Goal: Task Accomplishment & Management: Complete application form

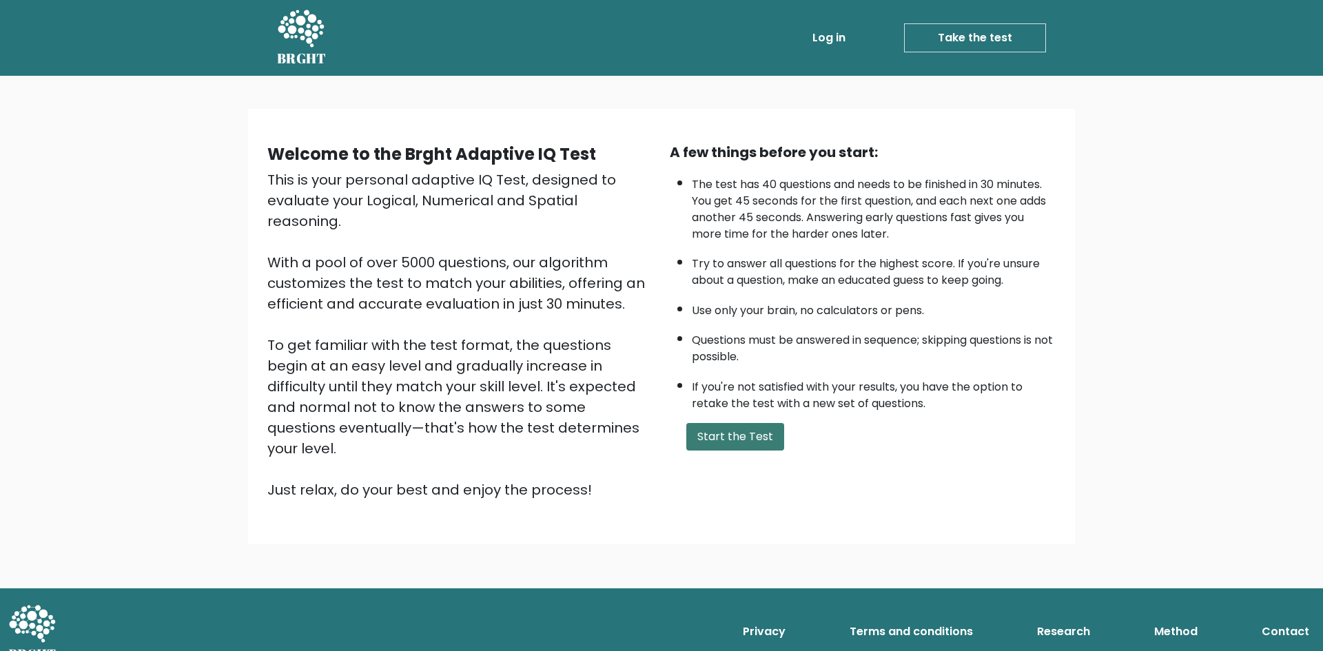
click at [726, 438] on button "Start the Test" at bounding box center [735, 437] width 98 height 28
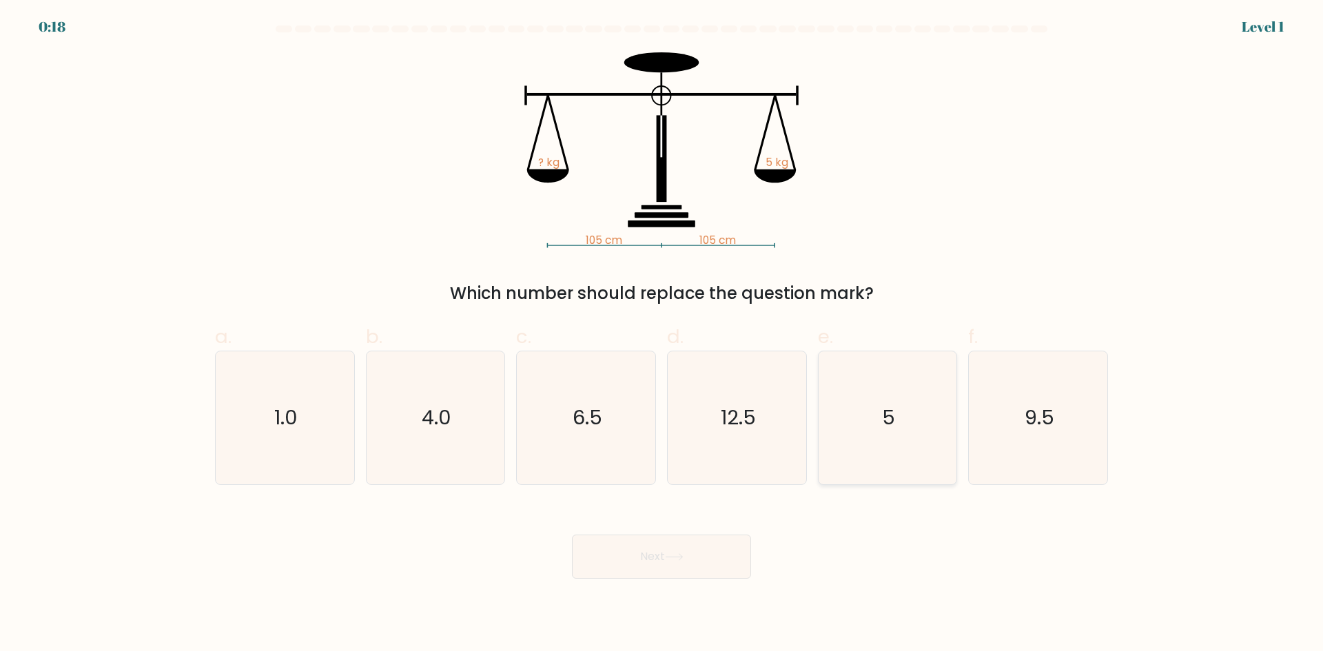
click at [895, 435] on icon "5" at bounding box center [887, 417] width 133 height 133
click at [662, 335] on input "e. 5" at bounding box center [662, 330] width 1 height 9
radio input "true"
click at [684, 565] on button "Next" at bounding box center [661, 557] width 179 height 44
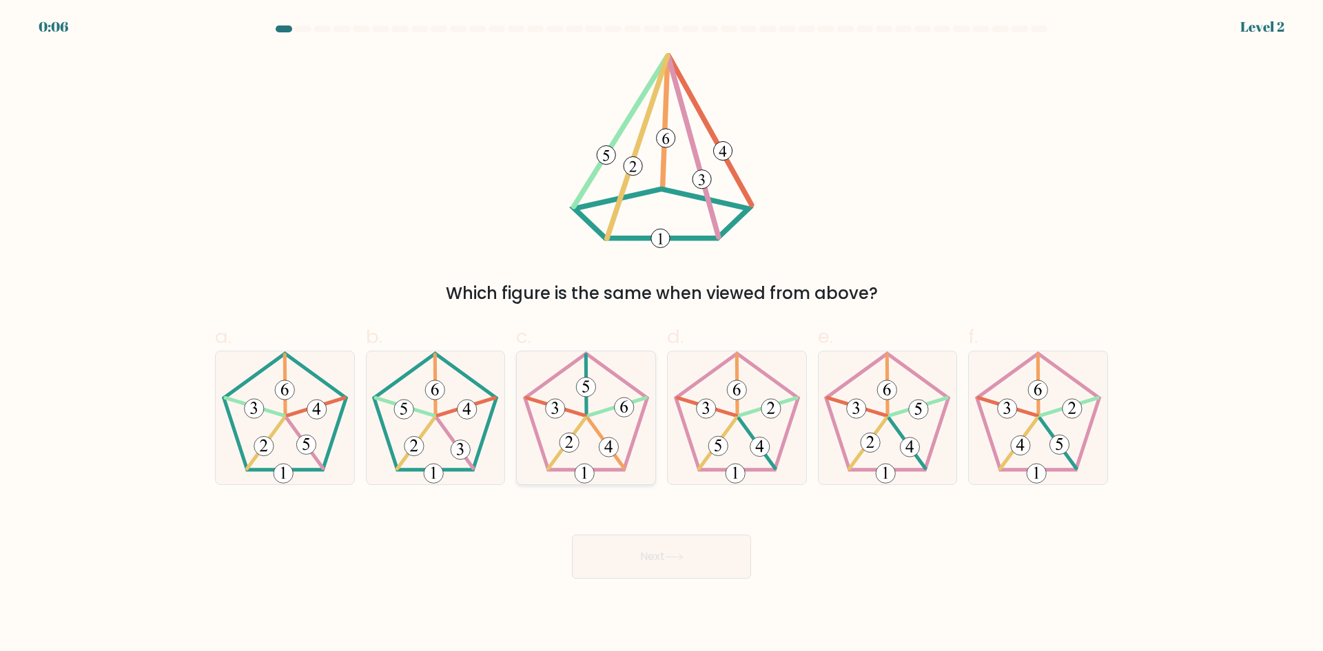
click at [606, 448] on 757 at bounding box center [608, 447] width 19 height 19
click at [662, 335] on input "c." at bounding box center [662, 330] width 1 height 9
radio input "true"
click at [673, 556] on icon at bounding box center [674, 557] width 19 height 8
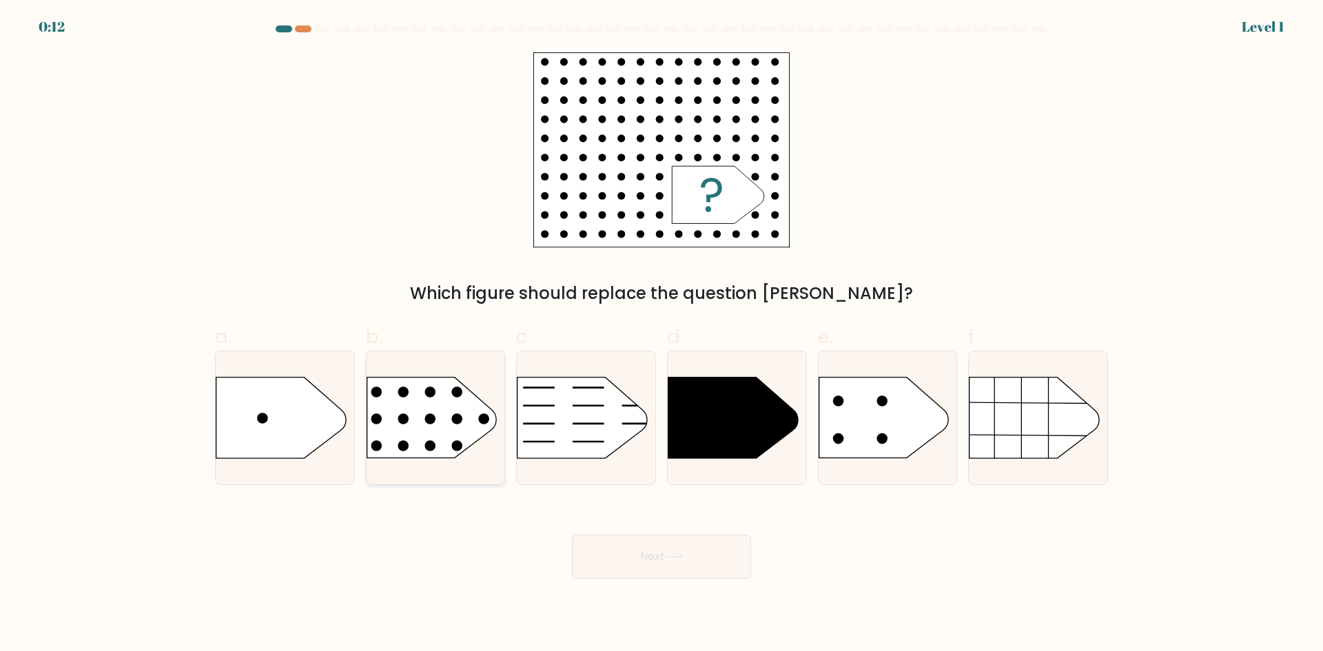
click at [464, 418] on rect at bounding box center [352, 355] width 360 height 274
click at [662, 335] on input "b." at bounding box center [662, 330] width 1 height 9
radio input "true"
click at [684, 556] on icon at bounding box center [674, 557] width 19 height 8
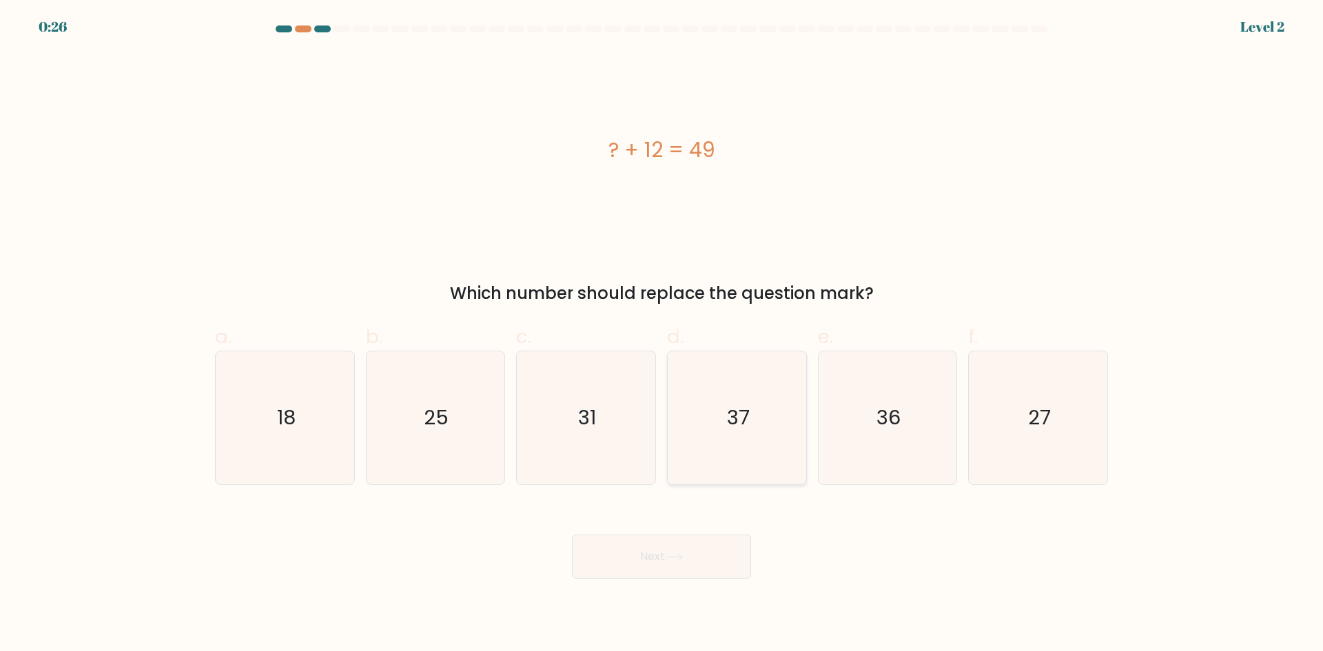
click at [748, 436] on icon "37" at bounding box center [737, 417] width 133 height 133
click at [662, 335] on input "d. 37" at bounding box center [662, 330] width 1 height 9
radio input "true"
click at [721, 561] on button "Next" at bounding box center [661, 557] width 179 height 44
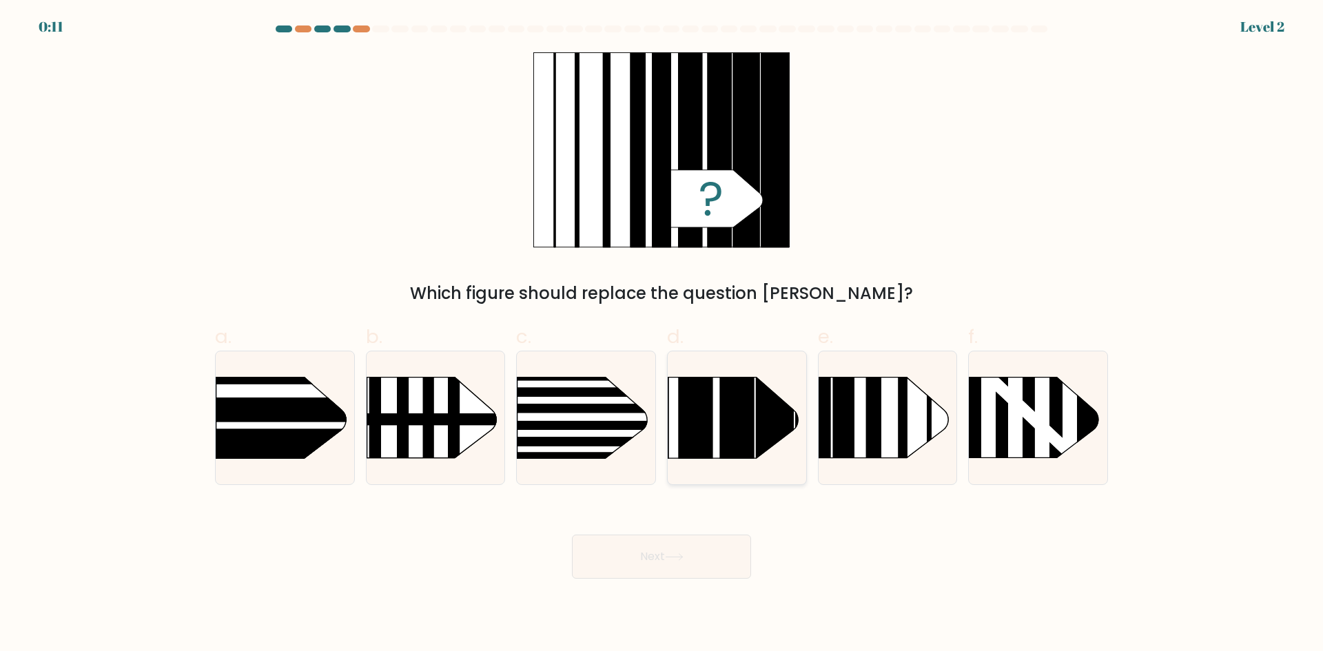
click at [770, 425] on rect at bounding box center [775, 349] width 38 height 275
click at [662, 335] on input "d." at bounding box center [662, 330] width 1 height 9
radio input "true"
click at [708, 551] on button "Next" at bounding box center [661, 557] width 179 height 44
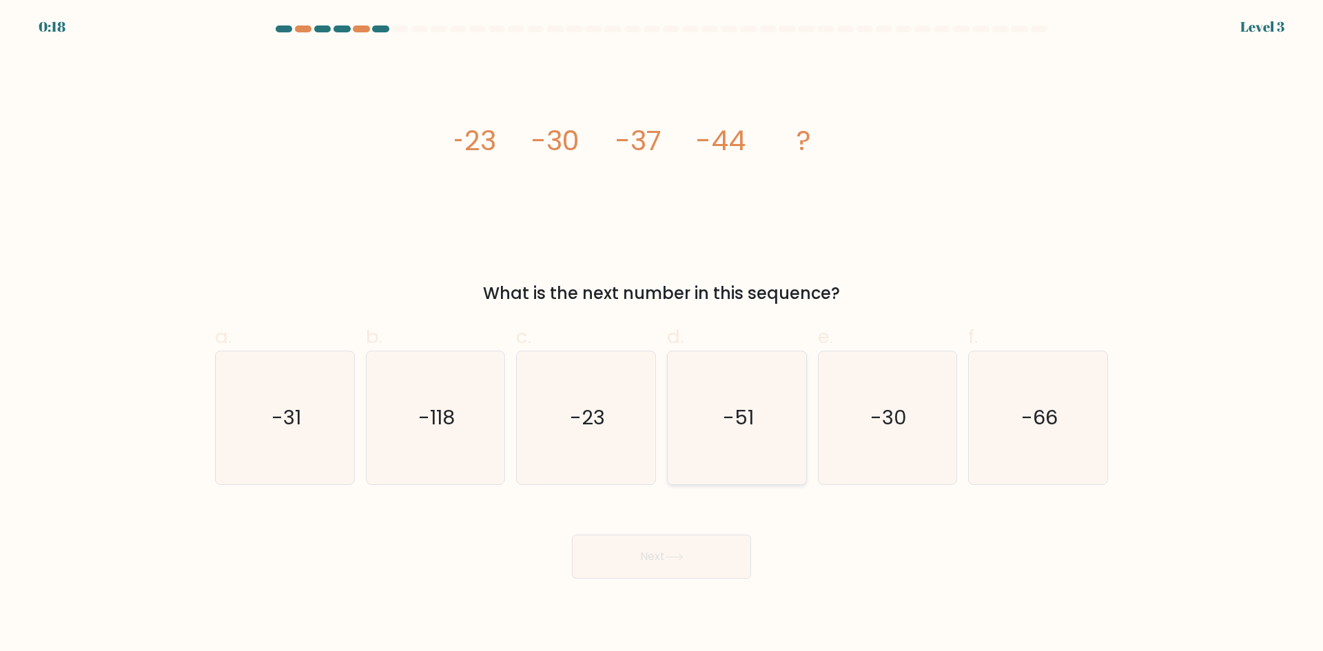
click at [742, 419] on text "-51" at bounding box center [738, 418] width 31 height 28
click at [662, 335] on input "d. -51" at bounding box center [662, 330] width 1 height 9
radio input "true"
click at [692, 560] on button "Next" at bounding box center [661, 557] width 179 height 44
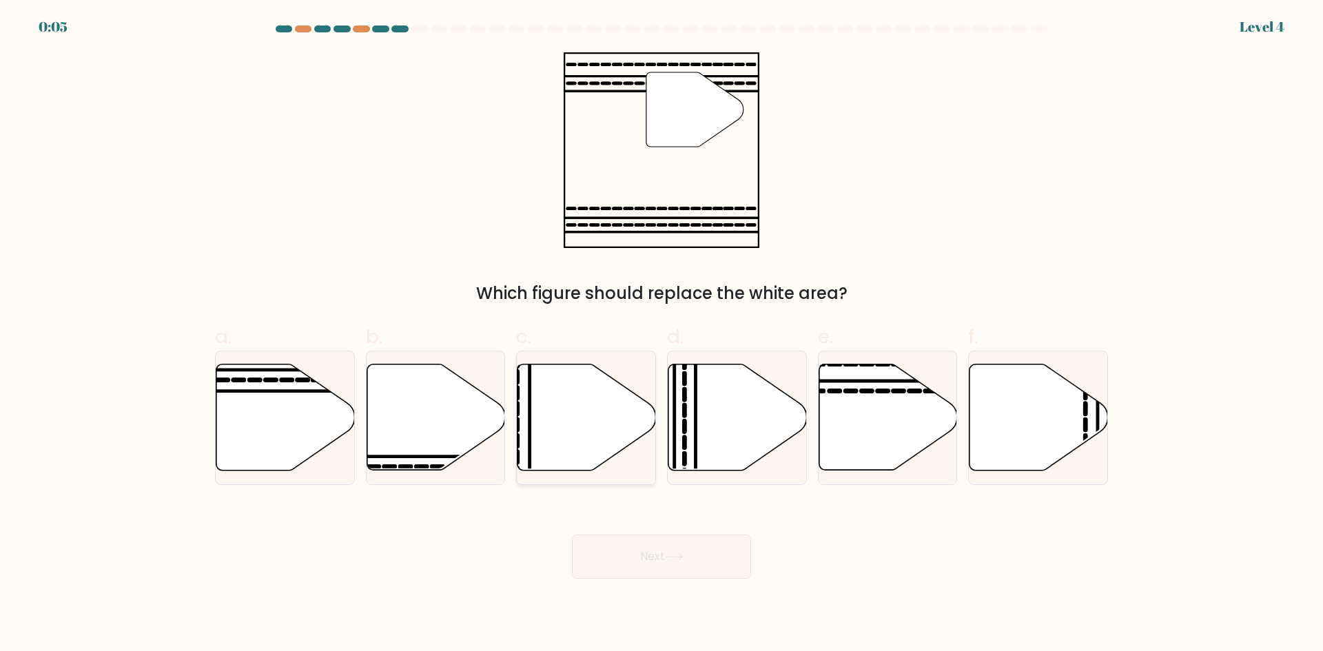
click at [631, 439] on icon at bounding box center [587, 418] width 139 height 106
click at [662, 335] on input "c." at bounding box center [662, 330] width 1 height 9
radio input "true"
click at [695, 553] on button "Next" at bounding box center [661, 557] width 179 height 44
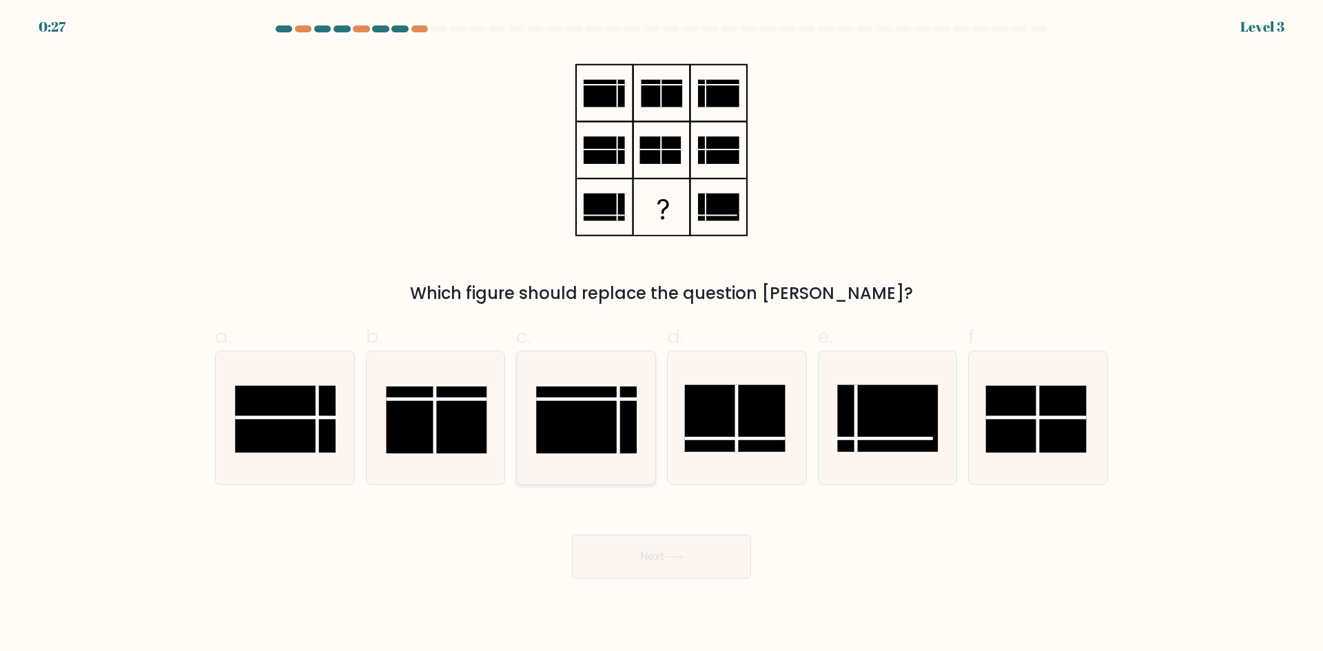
click at [614, 437] on rect at bounding box center [586, 420] width 101 height 67
click at [662, 335] on input "c." at bounding box center [662, 330] width 1 height 9
radio input "true"
click at [686, 567] on button "Next" at bounding box center [661, 557] width 179 height 44
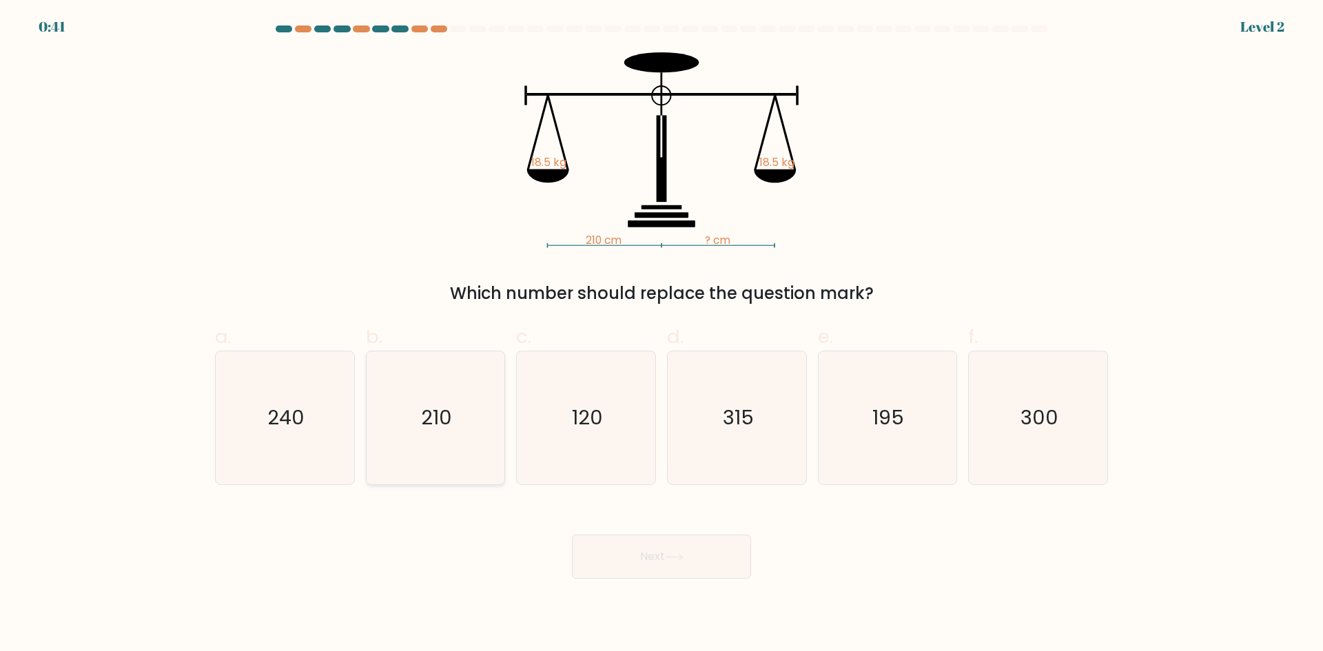
click at [447, 391] on icon "210" at bounding box center [435, 417] width 133 height 133
click at [662, 335] on input "b. 210" at bounding box center [662, 330] width 1 height 9
radio input "true"
click at [663, 540] on button "Next" at bounding box center [661, 557] width 179 height 44
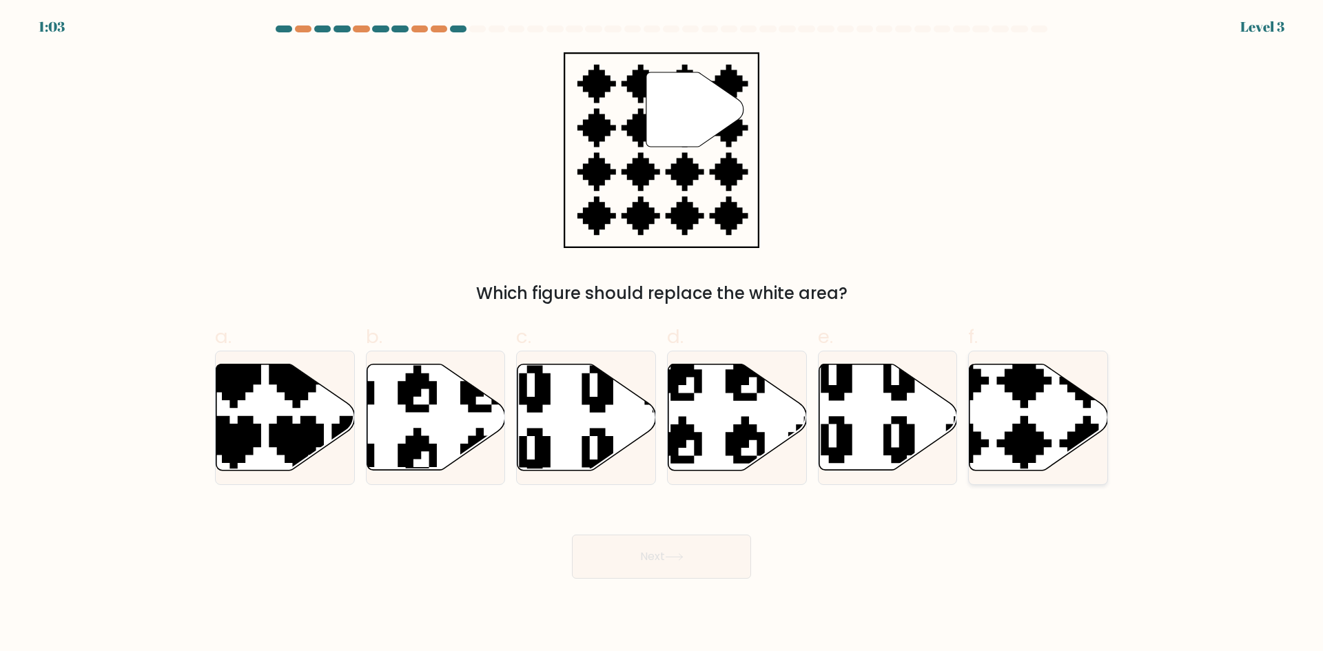
click at [1012, 404] on icon at bounding box center [1039, 418] width 139 height 106
click at [662, 335] on input "f." at bounding box center [662, 330] width 1 height 9
radio input "true"
click at [663, 560] on button "Next" at bounding box center [661, 557] width 179 height 44
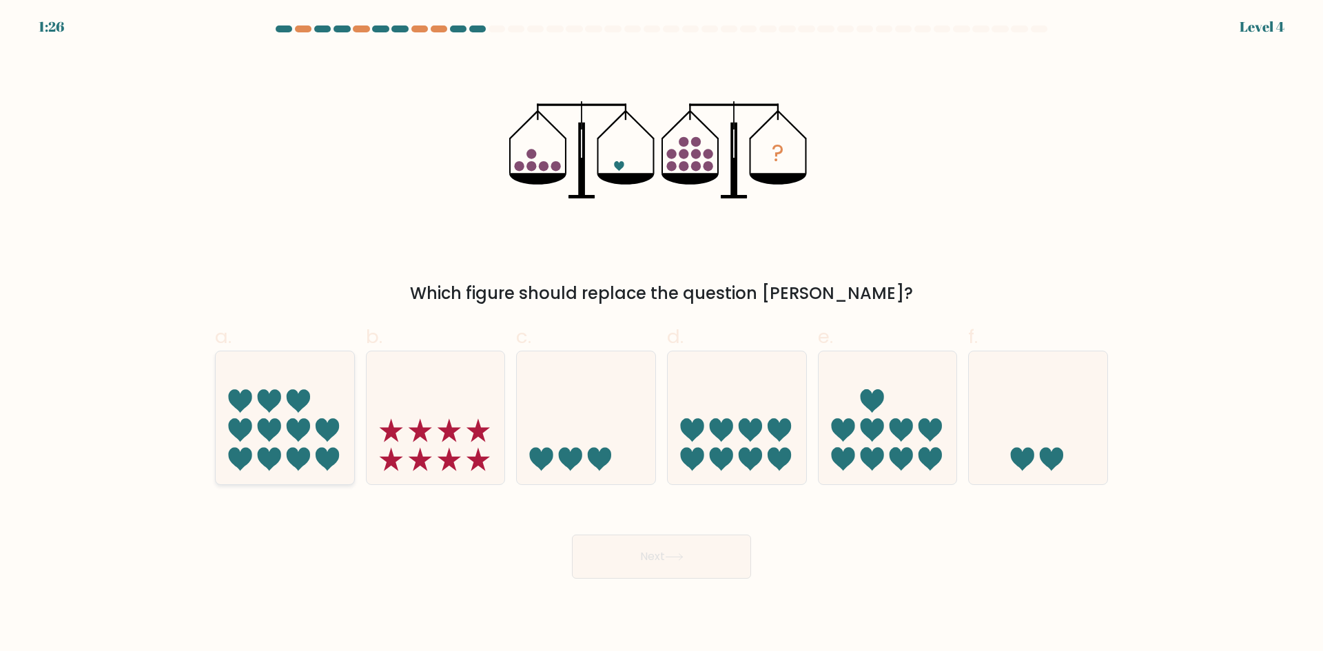
click at [287, 449] on icon at bounding box center [285, 417] width 139 height 114
click at [662, 335] on input "a." at bounding box center [662, 330] width 1 height 9
radio input "true"
click at [680, 566] on button "Next" at bounding box center [661, 557] width 179 height 44
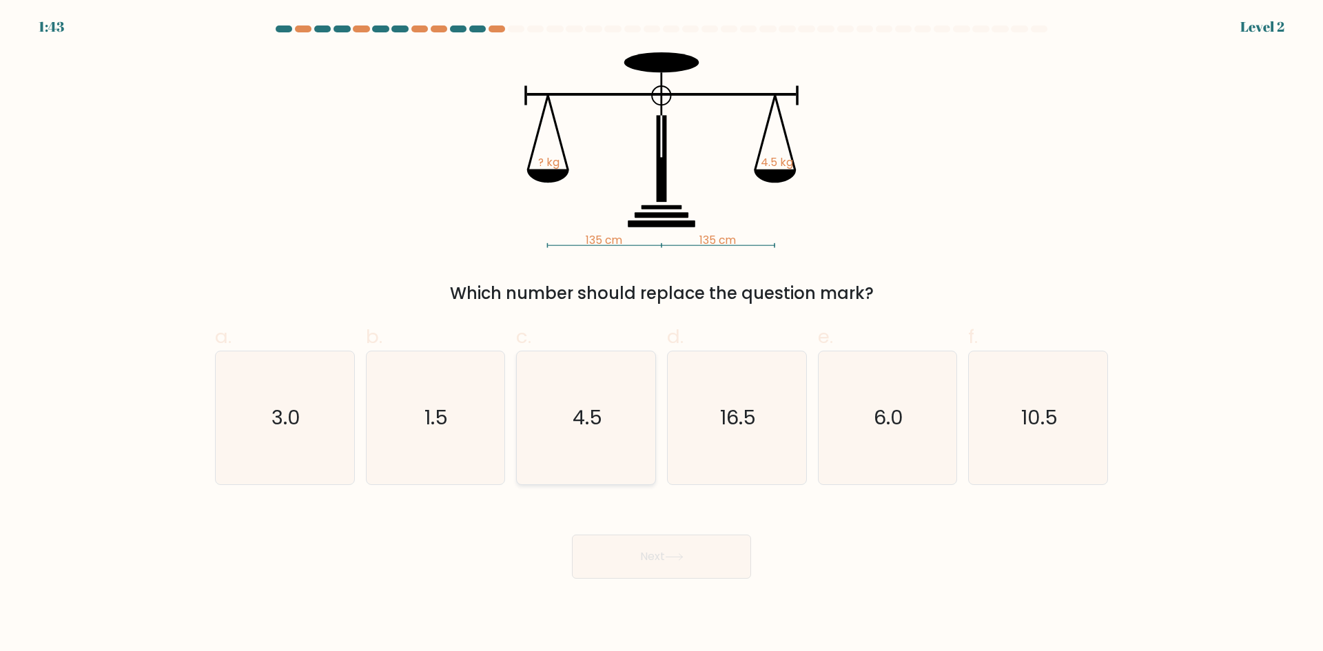
click at [604, 418] on icon "4.5" at bounding box center [586, 417] width 133 height 133
click at [662, 335] on input "c. 4.5" at bounding box center [662, 330] width 1 height 9
radio input "true"
click at [656, 553] on button "Next" at bounding box center [661, 557] width 179 height 44
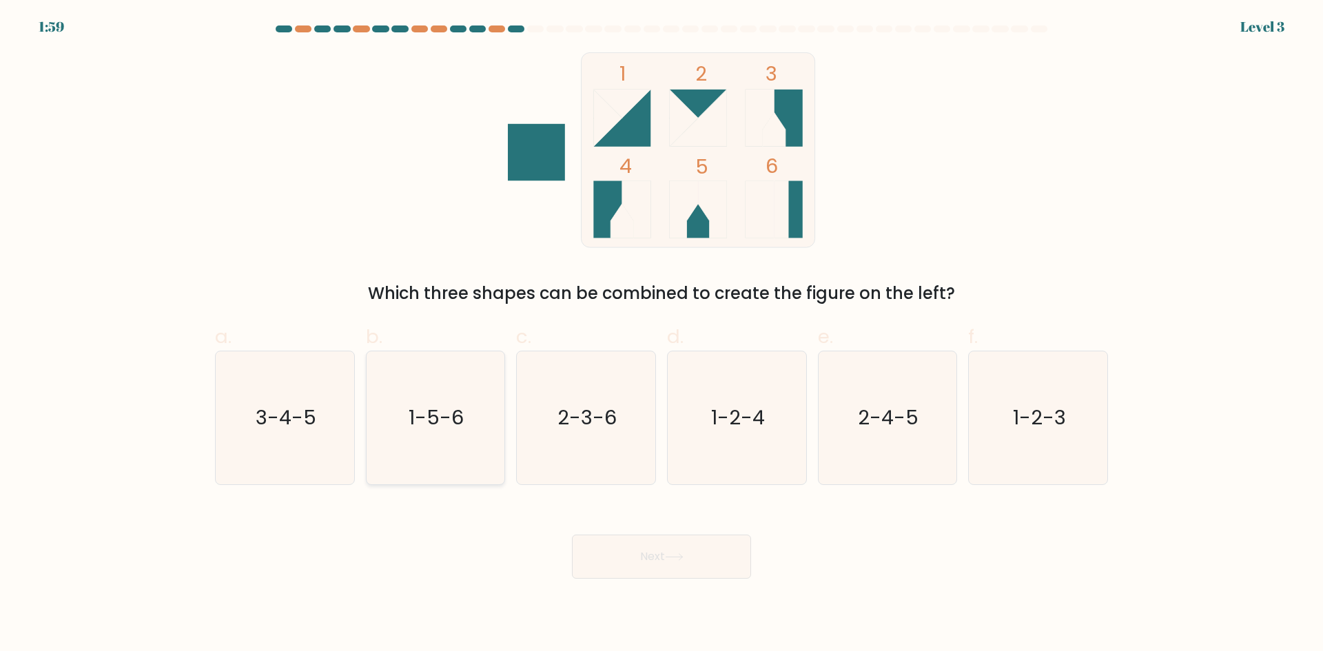
click at [467, 469] on icon "1-5-6" at bounding box center [435, 417] width 133 height 133
click at [662, 335] on input "b. 1-5-6" at bounding box center [662, 330] width 1 height 9
radio input "true"
click at [663, 554] on button "Next" at bounding box center [661, 557] width 179 height 44
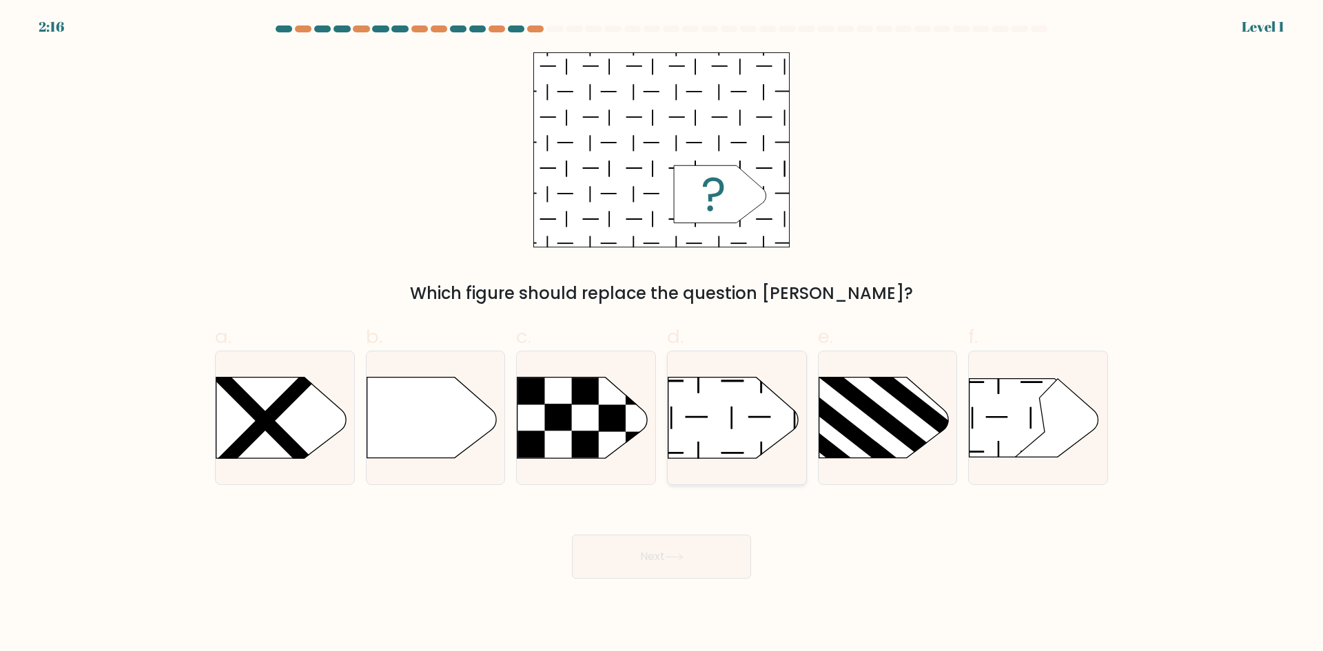
click at [745, 421] on icon at bounding box center [734, 418] width 130 height 81
click at [662, 335] on input "d." at bounding box center [662, 330] width 1 height 9
radio input "true"
click at [685, 549] on button "Next" at bounding box center [661, 557] width 179 height 44
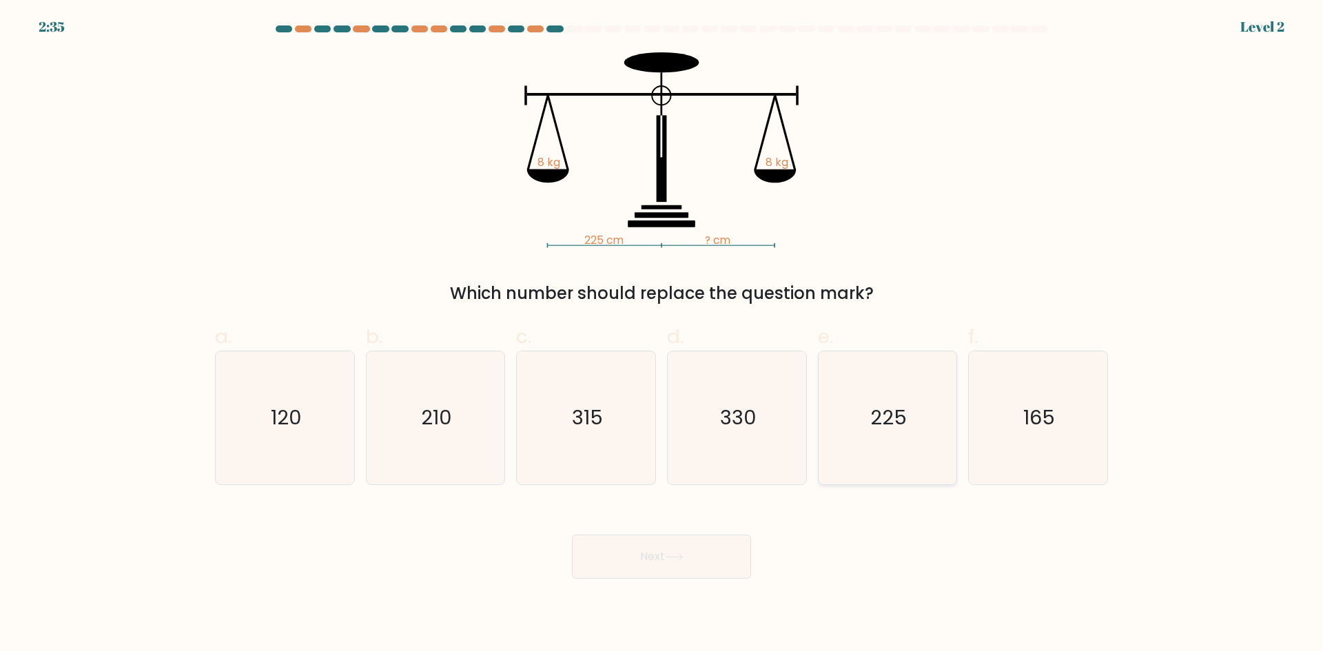
click at [870, 419] on icon "225" at bounding box center [887, 417] width 133 height 133
click at [662, 335] on input "e. 225" at bounding box center [662, 330] width 1 height 9
radio input "true"
click at [704, 558] on button "Next" at bounding box center [661, 557] width 179 height 44
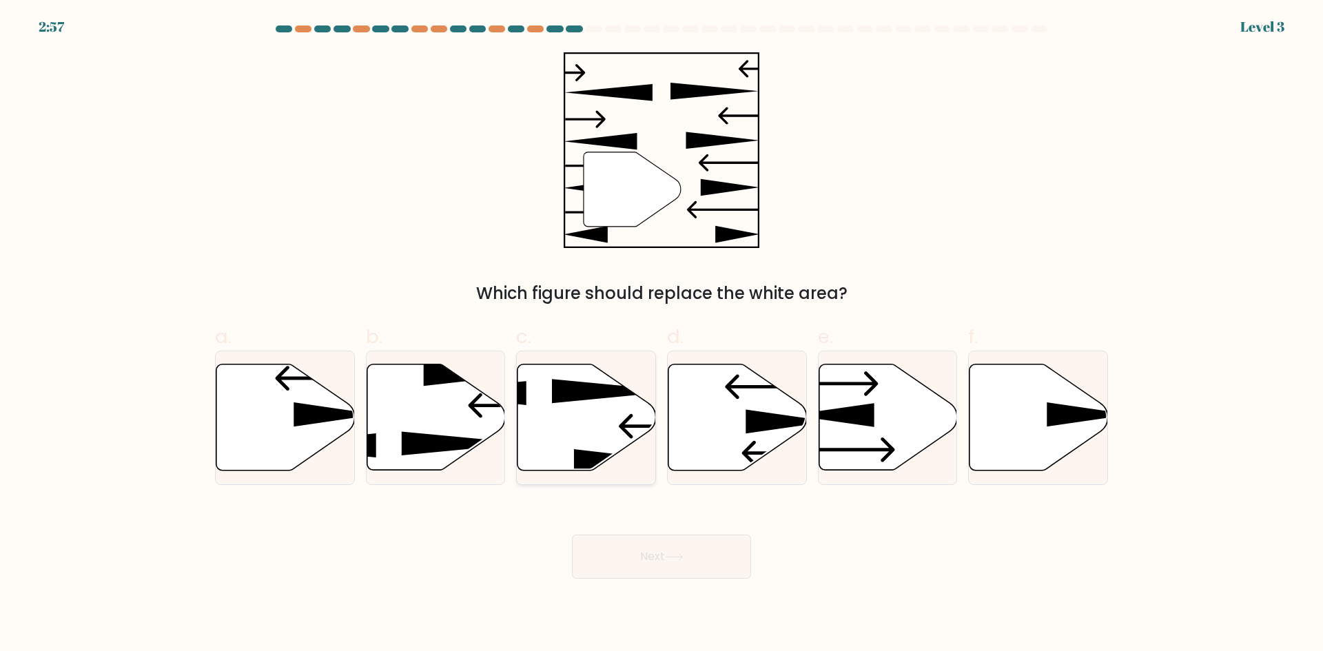
drag, startPoint x: 605, startPoint y: 424, endPoint x: 625, endPoint y: 460, distance: 41.0
click at [602, 425] on icon at bounding box center [587, 418] width 139 height 106
click at [662, 335] on input "c." at bounding box center [662, 330] width 1 height 9
radio input "true"
click at [691, 561] on button "Next" at bounding box center [661, 557] width 179 height 44
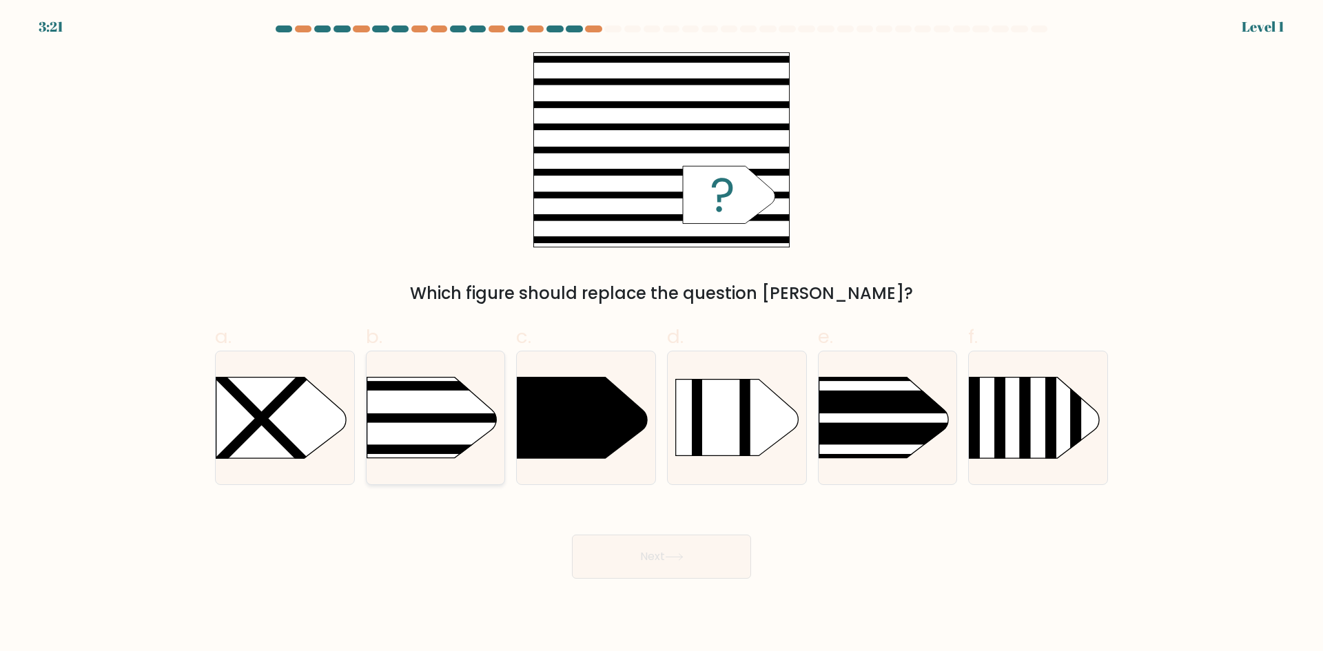
click at [458, 428] on rect at bounding box center [336, 355] width 360 height 274
click at [662, 335] on input "b." at bounding box center [662, 330] width 1 height 9
radio input "true"
click at [682, 552] on button "Next" at bounding box center [661, 557] width 179 height 44
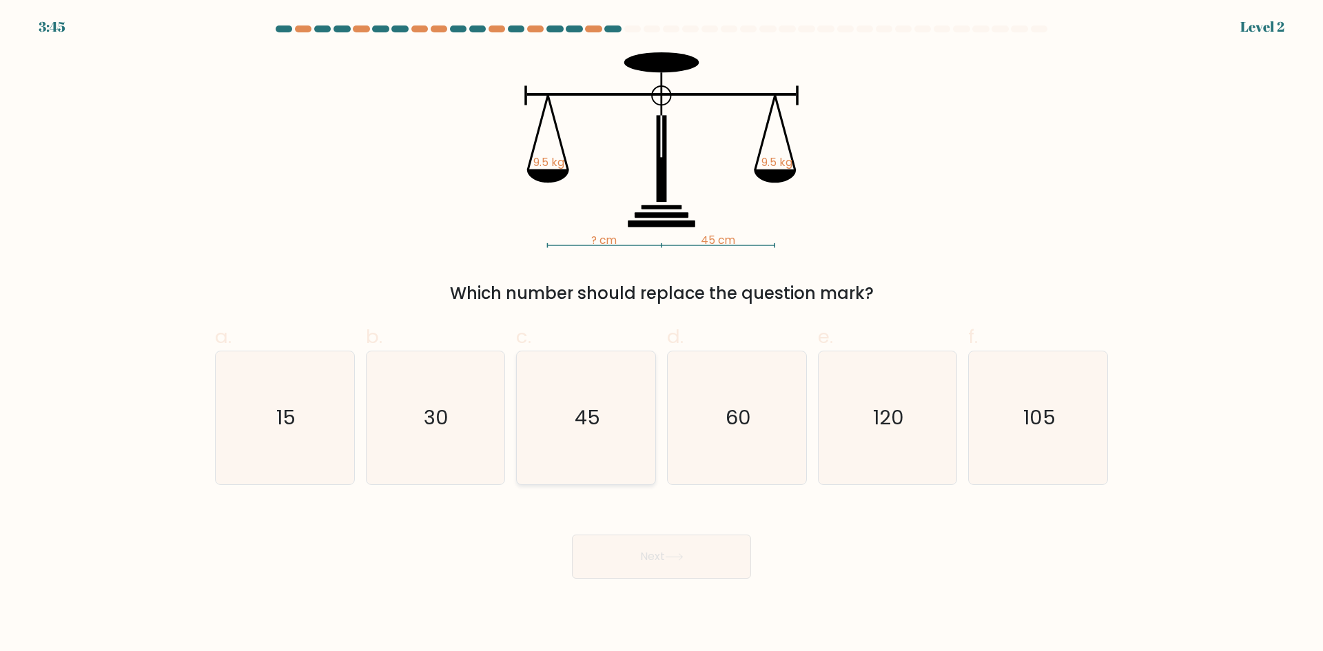
click at [591, 430] on text "45" at bounding box center [588, 418] width 26 height 28
click at [662, 335] on input "c. 45" at bounding box center [662, 330] width 1 height 9
radio input "true"
click at [704, 562] on button "Next" at bounding box center [661, 557] width 179 height 44
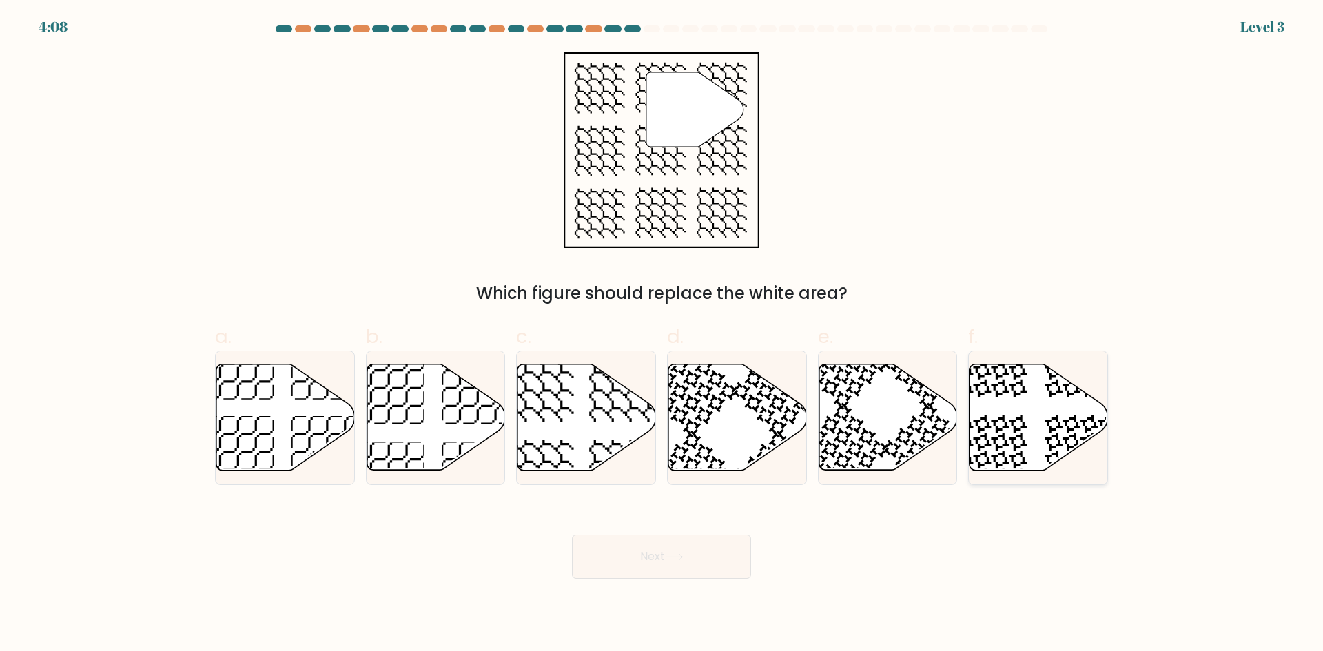
click at [1025, 427] on icon at bounding box center [992, 451] width 72 height 72
click at [662, 335] on input "f." at bounding box center [662, 330] width 1 height 9
radio input "true"
click at [703, 569] on button "Next" at bounding box center [661, 557] width 179 height 44
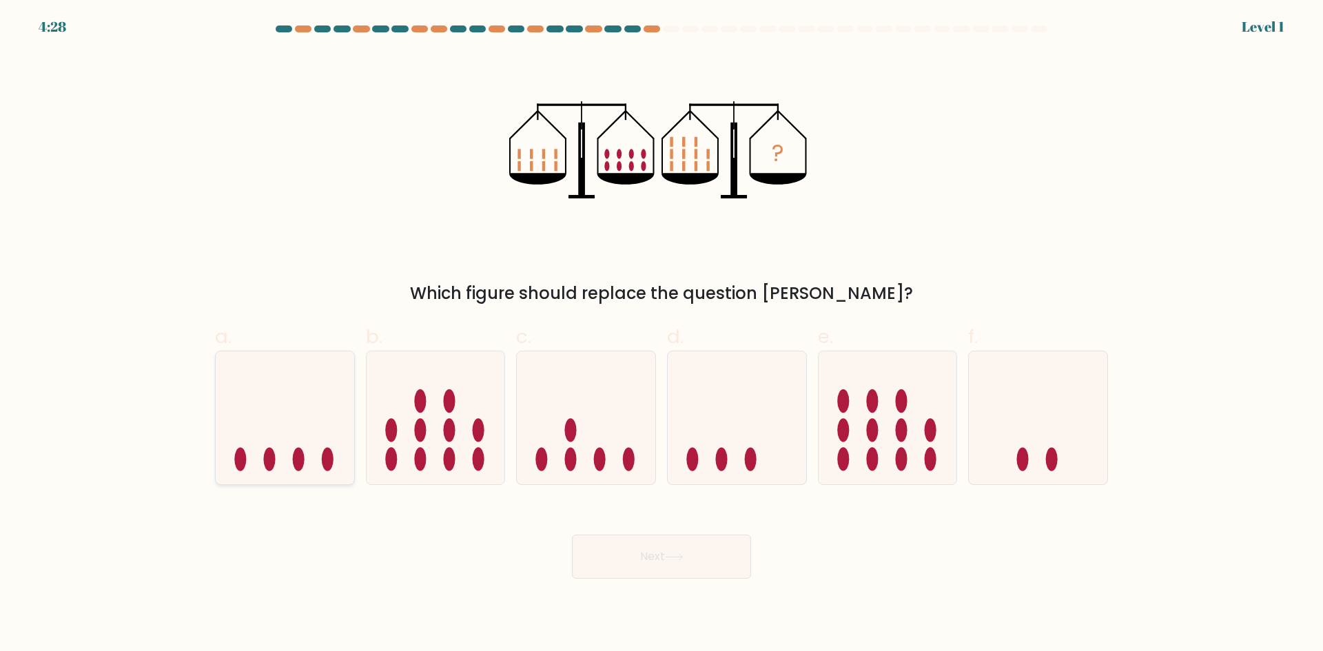
click at [301, 424] on icon at bounding box center [285, 417] width 139 height 114
click at [662, 335] on input "a." at bounding box center [662, 330] width 1 height 9
radio input "true"
click at [704, 574] on button "Next" at bounding box center [661, 557] width 179 height 44
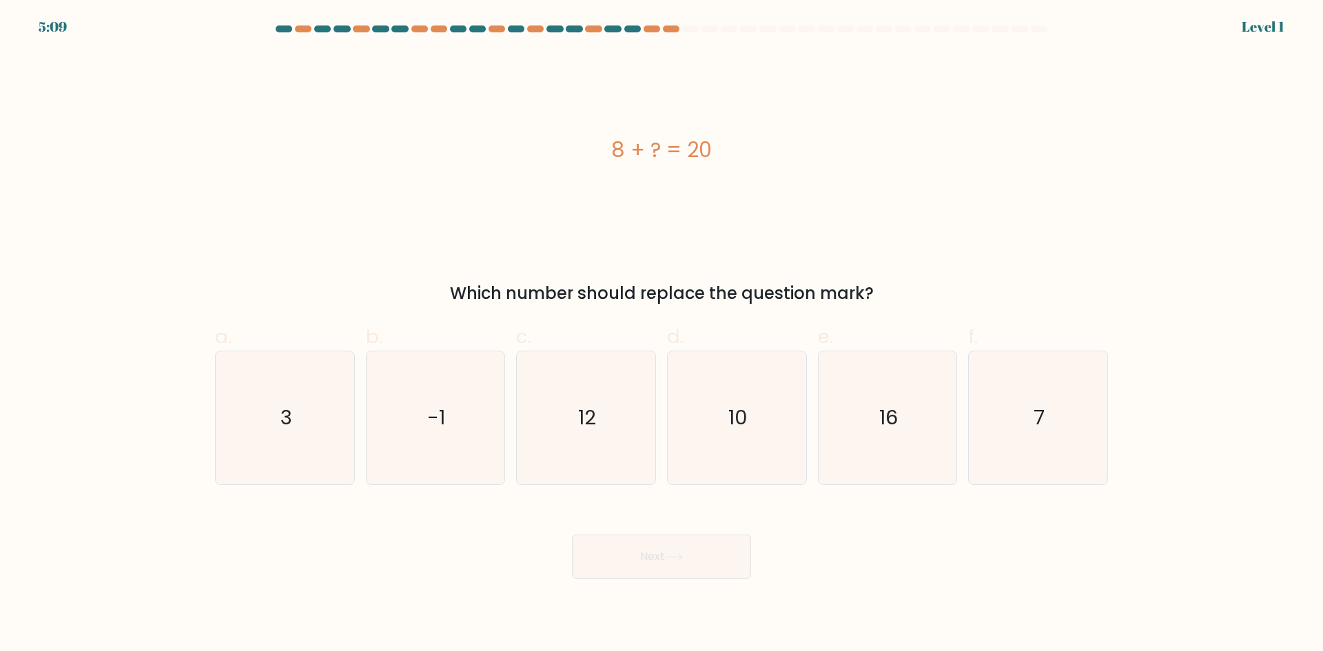
click at [844, 124] on div "8 + ? = 20" at bounding box center [661, 150] width 893 height 196
click at [601, 399] on icon "12" at bounding box center [586, 417] width 133 height 133
click at [662, 335] on input "c. 12" at bounding box center [662, 330] width 1 height 9
radio input "true"
click at [689, 560] on button "Next" at bounding box center [661, 557] width 179 height 44
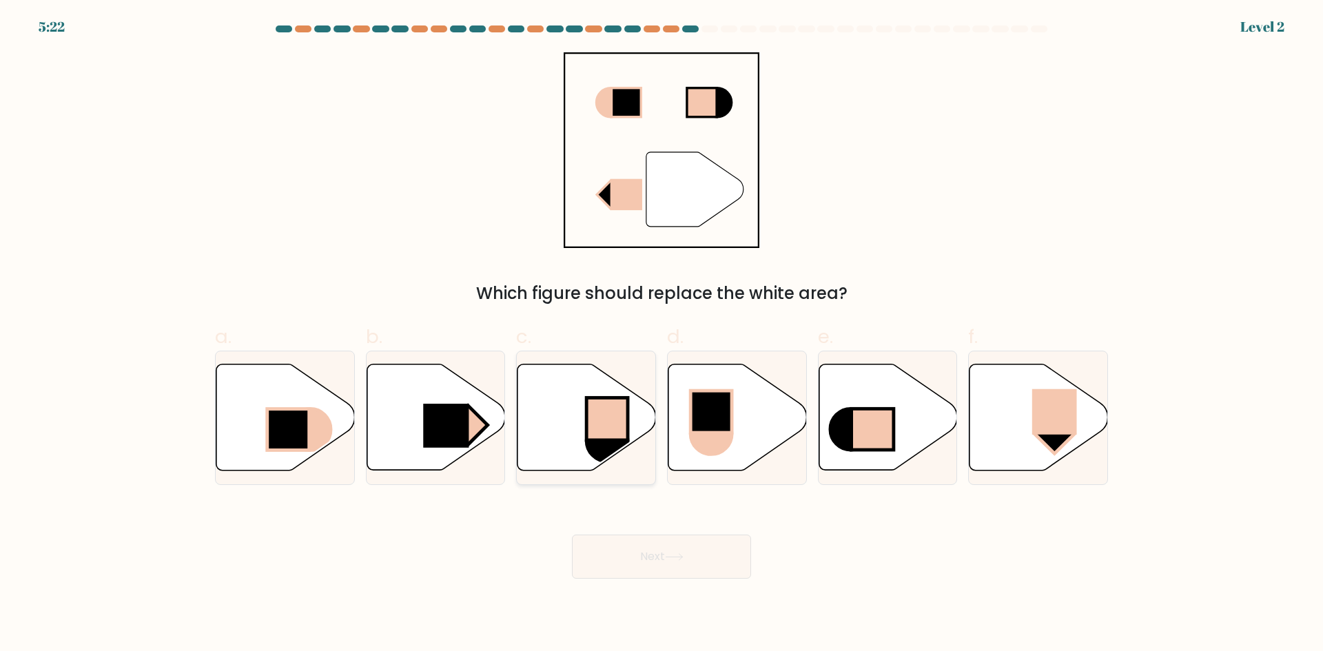
click at [594, 424] on rect at bounding box center [607, 419] width 41 height 42
click at [662, 335] on input "c." at bounding box center [662, 330] width 1 height 9
radio input "true"
click at [671, 564] on button "Next" at bounding box center [661, 557] width 179 height 44
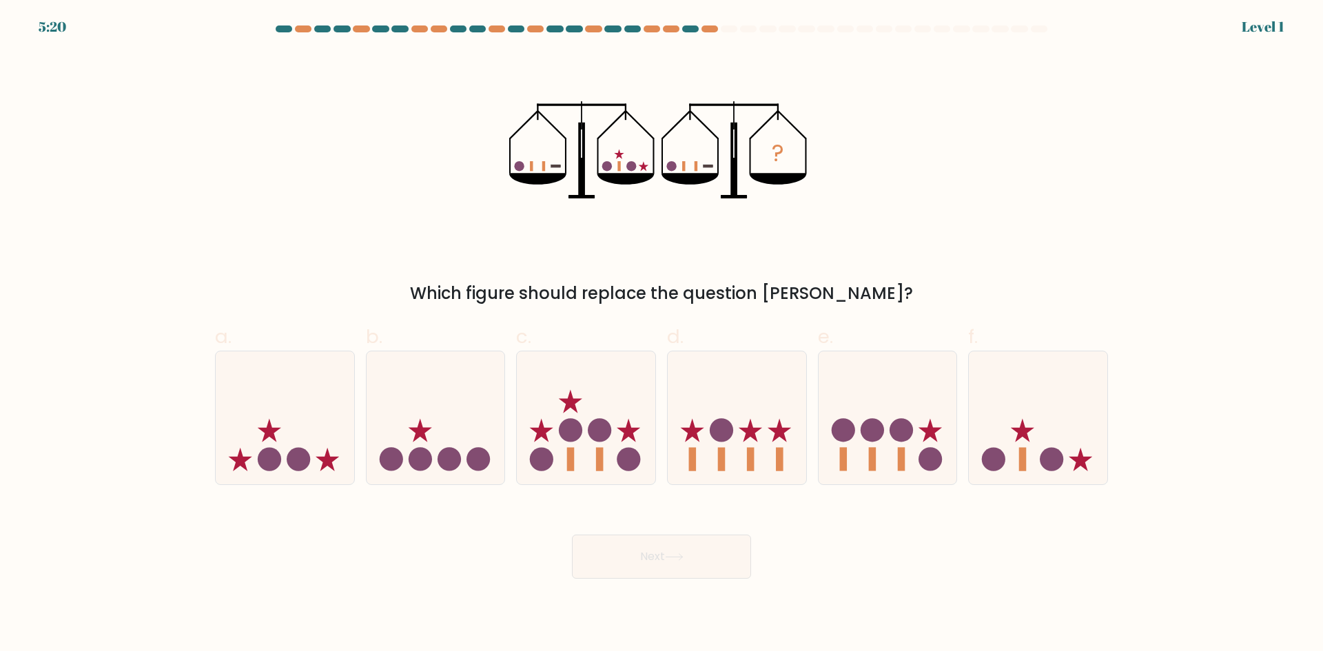
click at [678, 560] on icon at bounding box center [674, 557] width 19 height 8
drag, startPoint x: 687, startPoint y: 567, endPoint x: 680, endPoint y: 561, distance: 9.3
click at [680, 560] on icon at bounding box center [674, 557] width 19 height 8
click at [773, 402] on icon at bounding box center [737, 417] width 139 height 114
click at [662, 335] on input "d." at bounding box center [662, 330] width 1 height 9
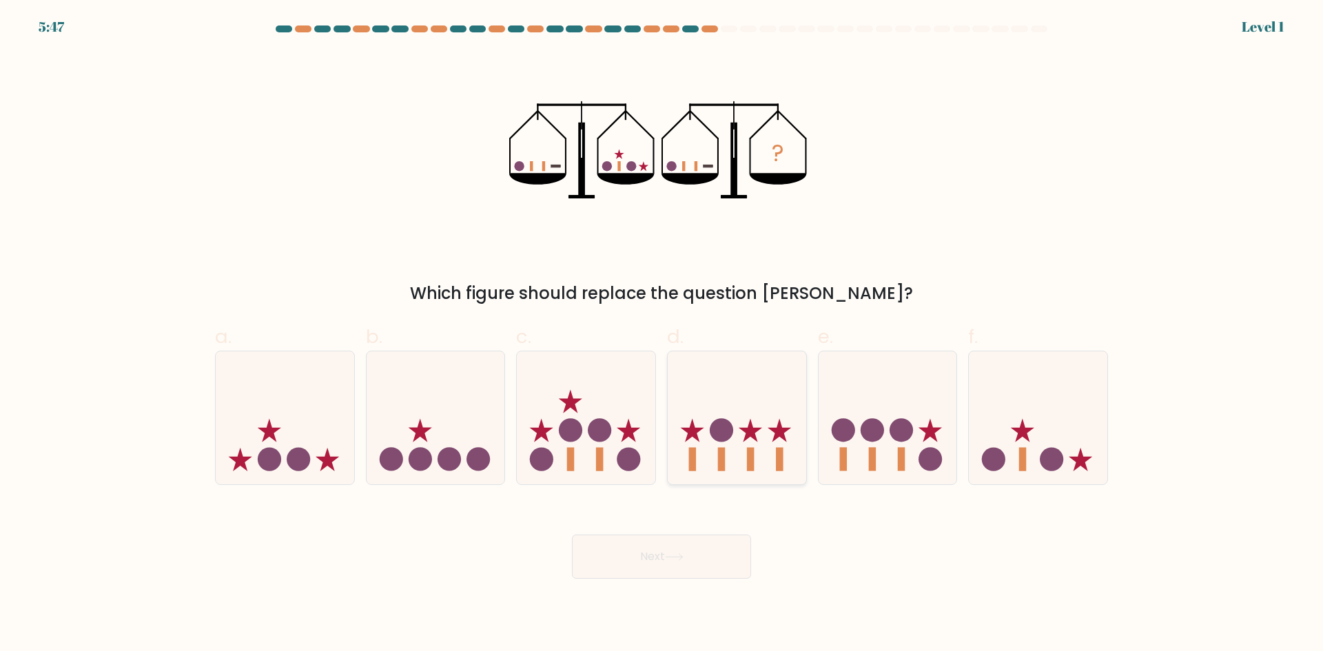
radio input "true"
click at [695, 567] on button "Next" at bounding box center [661, 557] width 179 height 44
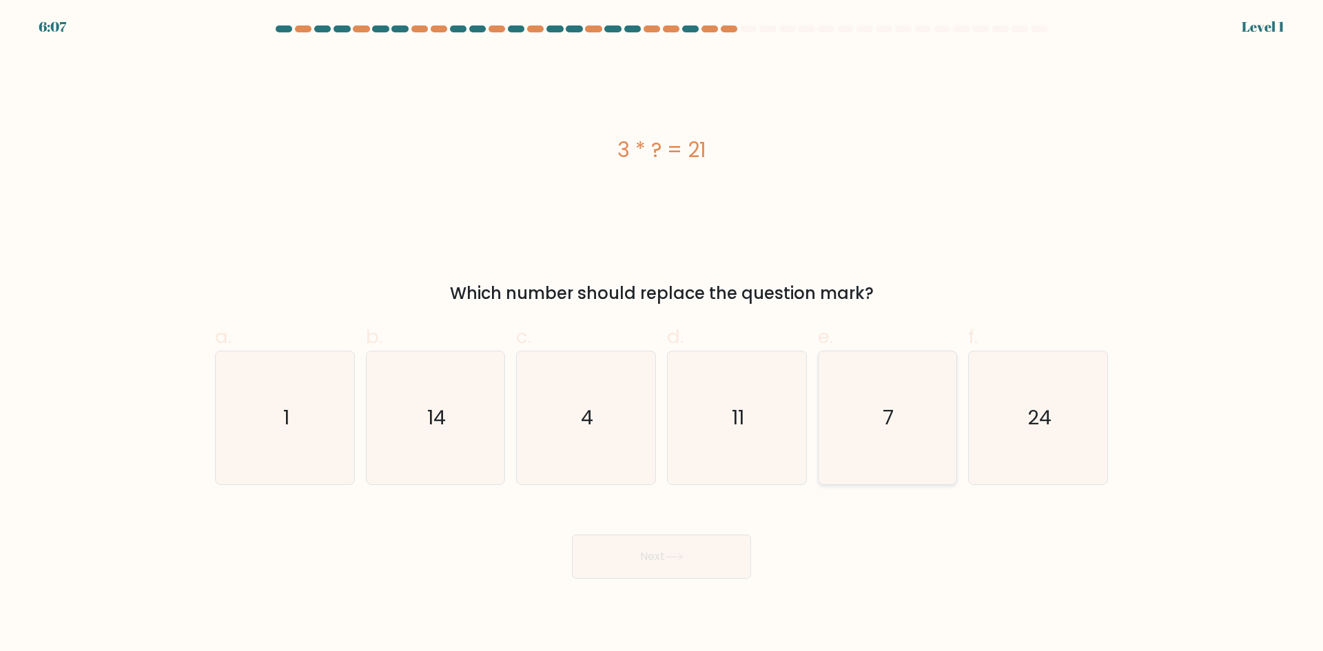
click at [879, 425] on icon "7" at bounding box center [887, 417] width 133 height 133
click at [662, 335] on input "e. 7" at bounding box center [662, 330] width 1 height 9
radio input "true"
click at [673, 562] on button "Next" at bounding box center [661, 557] width 179 height 44
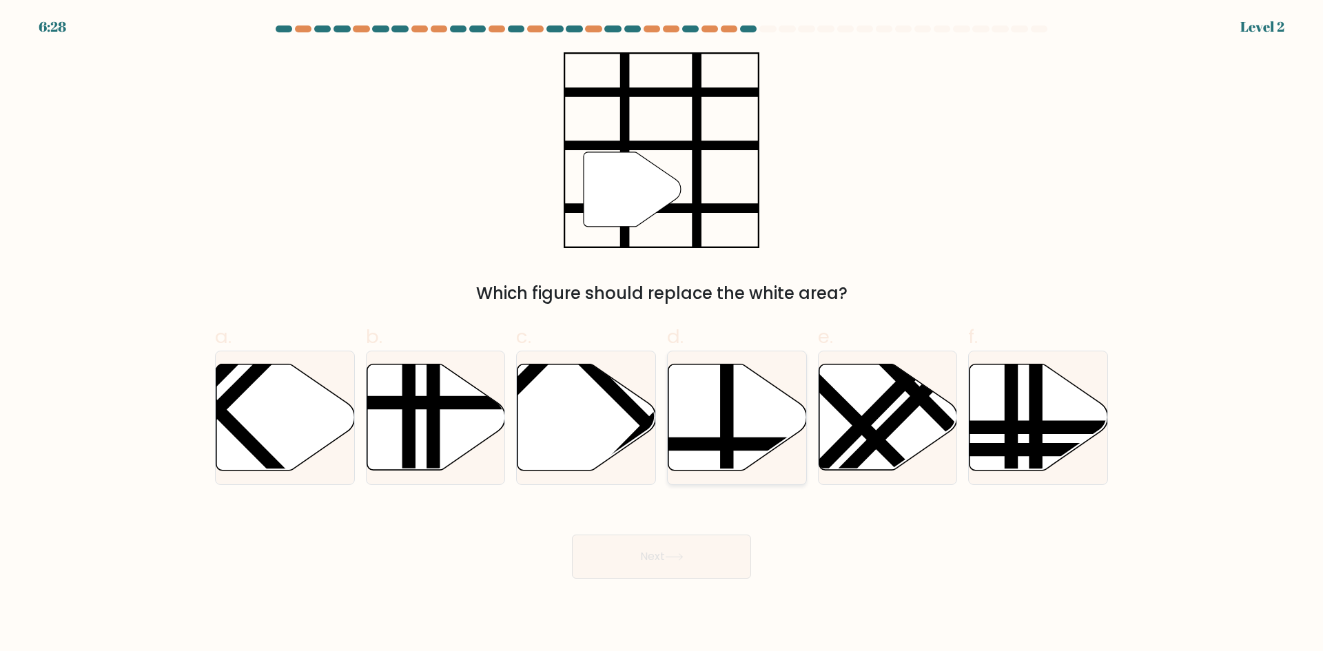
click at [706, 411] on icon at bounding box center [738, 418] width 139 height 106
click at [662, 335] on input "d." at bounding box center [662, 330] width 1 height 9
radio input "true"
drag, startPoint x: 686, startPoint y: 560, endPoint x: 807, endPoint y: 646, distance: 148.6
click at [686, 561] on button "Next" at bounding box center [661, 557] width 179 height 44
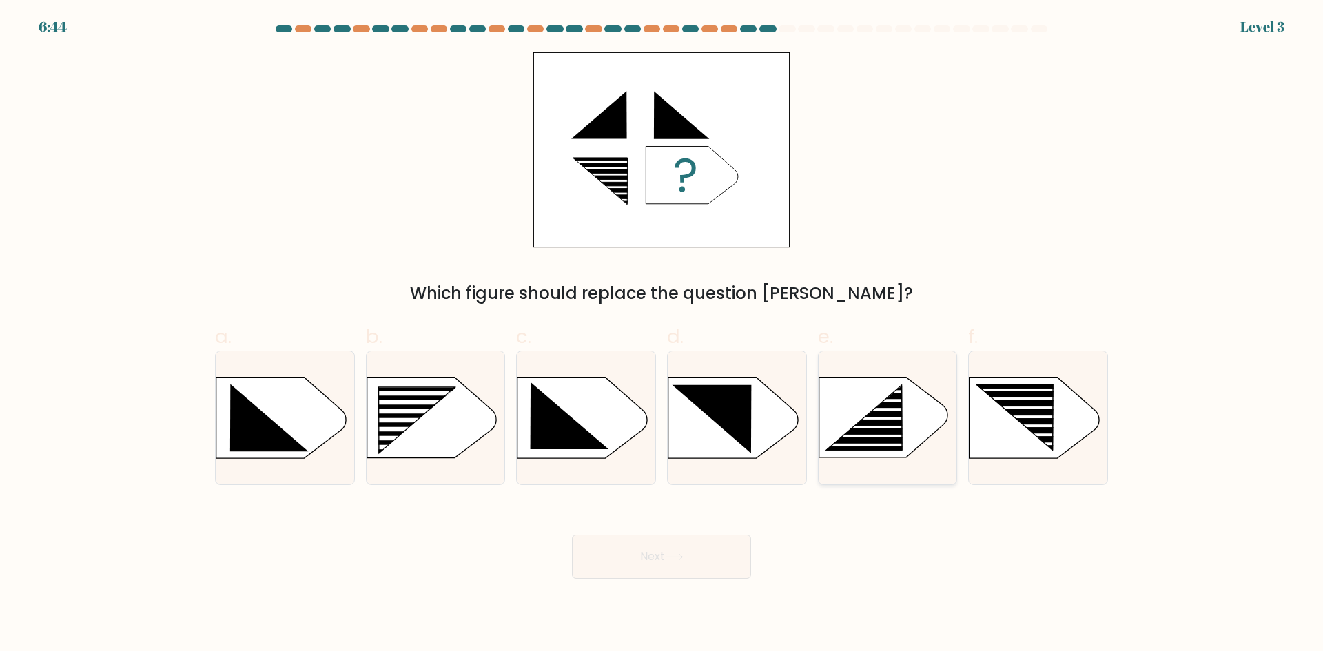
click at [832, 406] on icon at bounding box center [883, 418] width 129 height 81
click at [662, 335] on input "e." at bounding box center [662, 330] width 1 height 9
radio input "true"
click at [707, 554] on button "Next" at bounding box center [661, 557] width 179 height 44
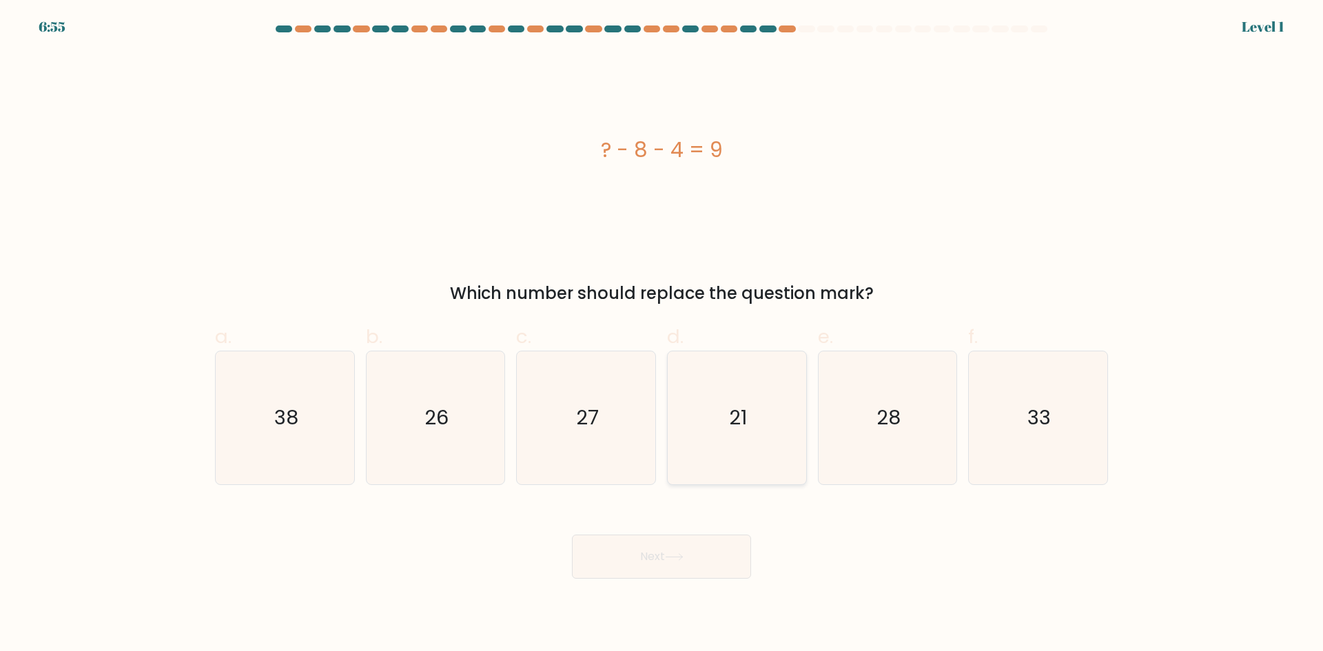
drag, startPoint x: 788, startPoint y: 438, endPoint x: 744, endPoint y: 476, distance: 58.6
click at [786, 438] on icon "21" at bounding box center [737, 417] width 133 height 133
click at [662, 335] on input "d. 21" at bounding box center [662, 330] width 1 height 9
radio input "true"
click at [720, 562] on button "Next" at bounding box center [661, 557] width 179 height 44
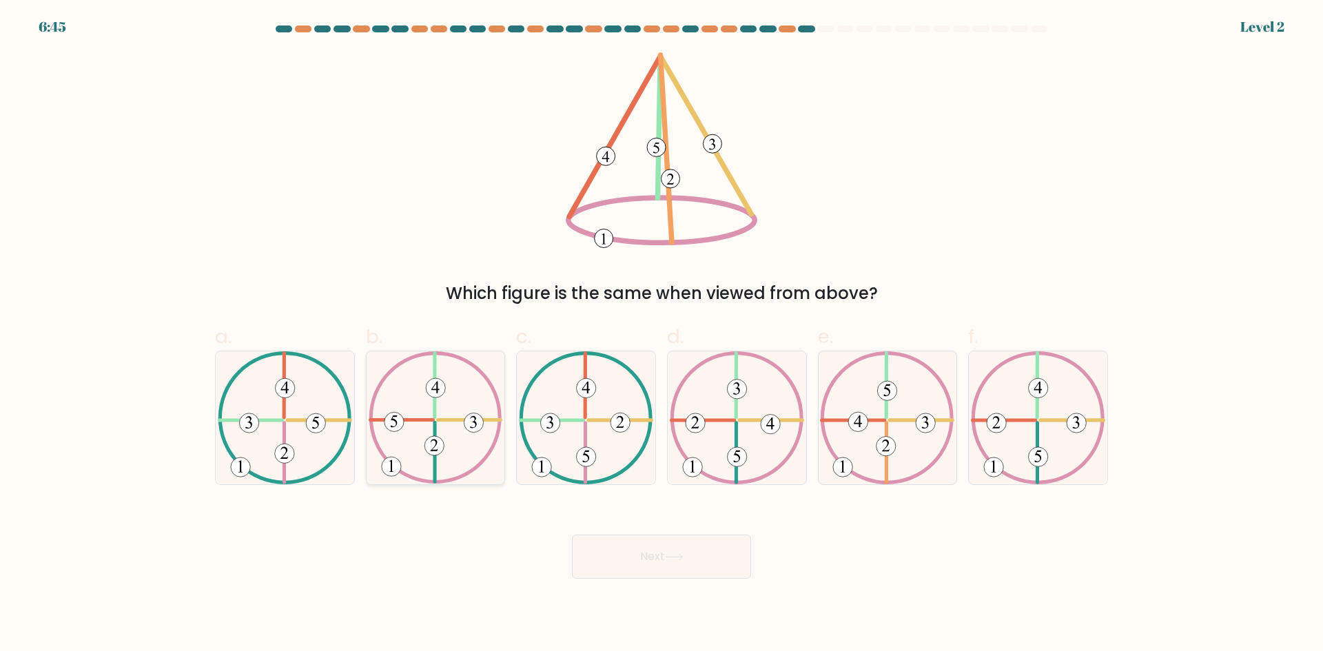
click at [476, 427] on icon at bounding box center [473, 422] width 7 height 12
click at [662, 335] on input "b." at bounding box center [662, 330] width 1 height 9
radio input "true"
click at [688, 567] on button "Next" at bounding box center [661, 557] width 179 height 44
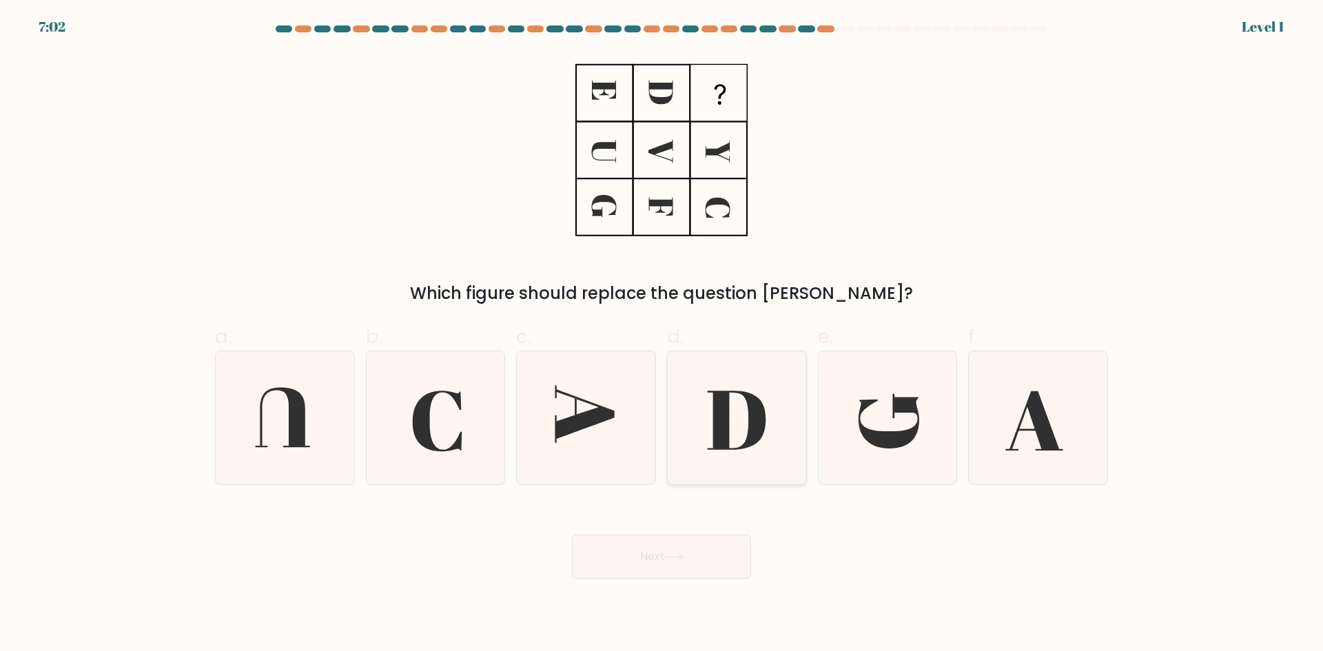
click at [726, 438] on icon at bounding box center [736, 420] width 59 height 59
click at [662, 335] on input "d." at bounding box center [662, 330] width 1 height 9
radio input "true"
click at [700, 559] on button "Next" at bounding box center [661, 557] width 179 height 44
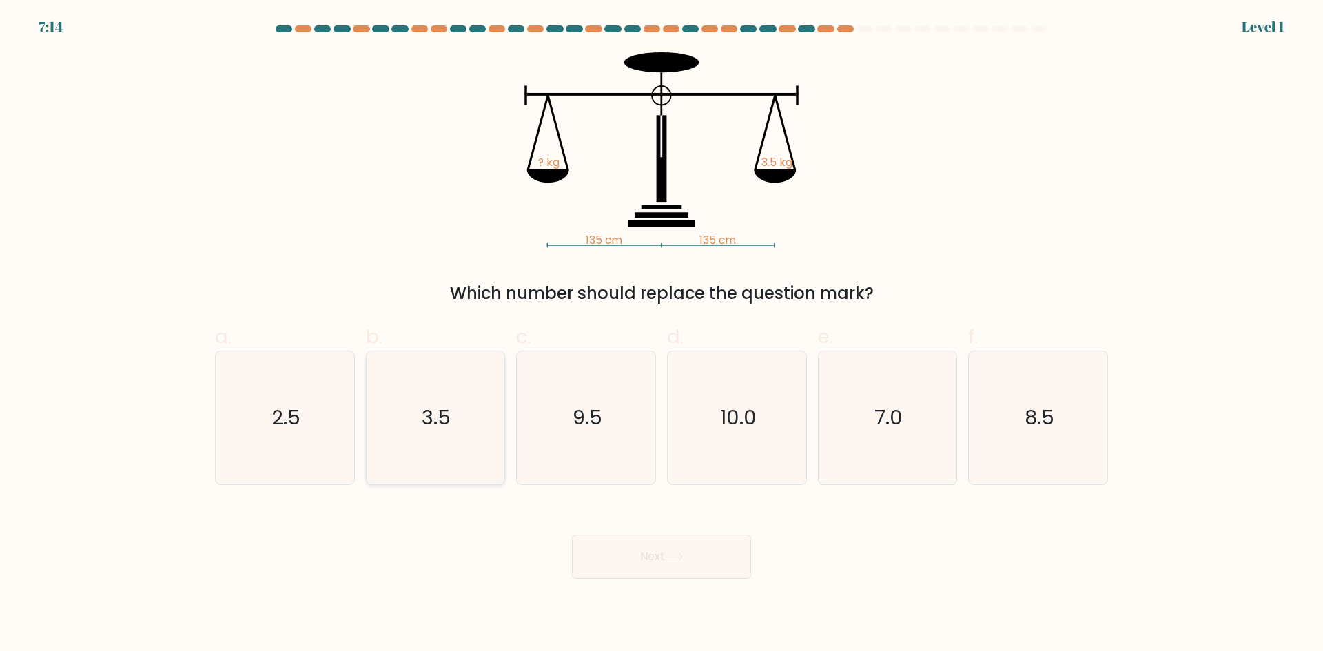
click at [469, 425] on icon "3.5" at bounding box center [435, 417] width 133 height 133
click at [662, 335] on input "b. 3.5" at bounding box center [662, 330] width 1 height 9
radio input "true"
click at [678, 550] on button "Next" at bounding box center [661, 557] width 179 height 44
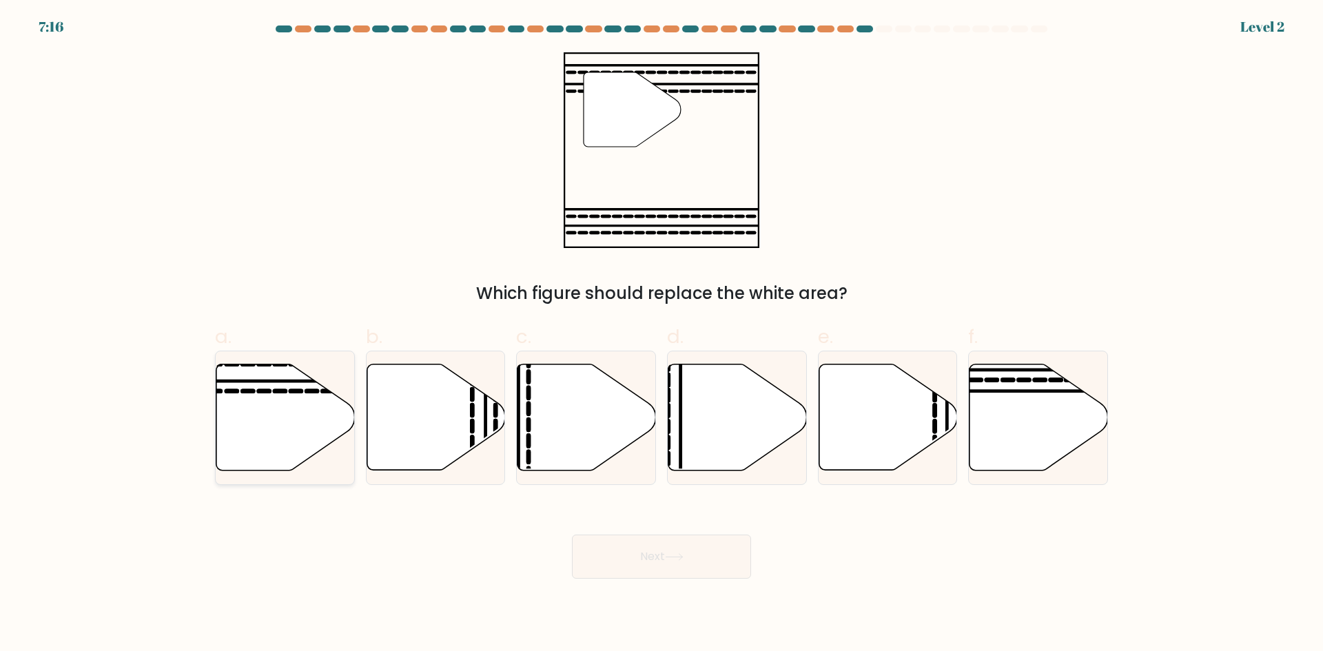
click at [314, 396] on icon at bounding box center [285, 418] width 139 height 106
click at [662, 335] on input "a." at bounding box center [662, 330] width 1 height 9
radio input "true"
click at [625, 543] on button "Next" at bounding box center [661, 557] width 179 height 44
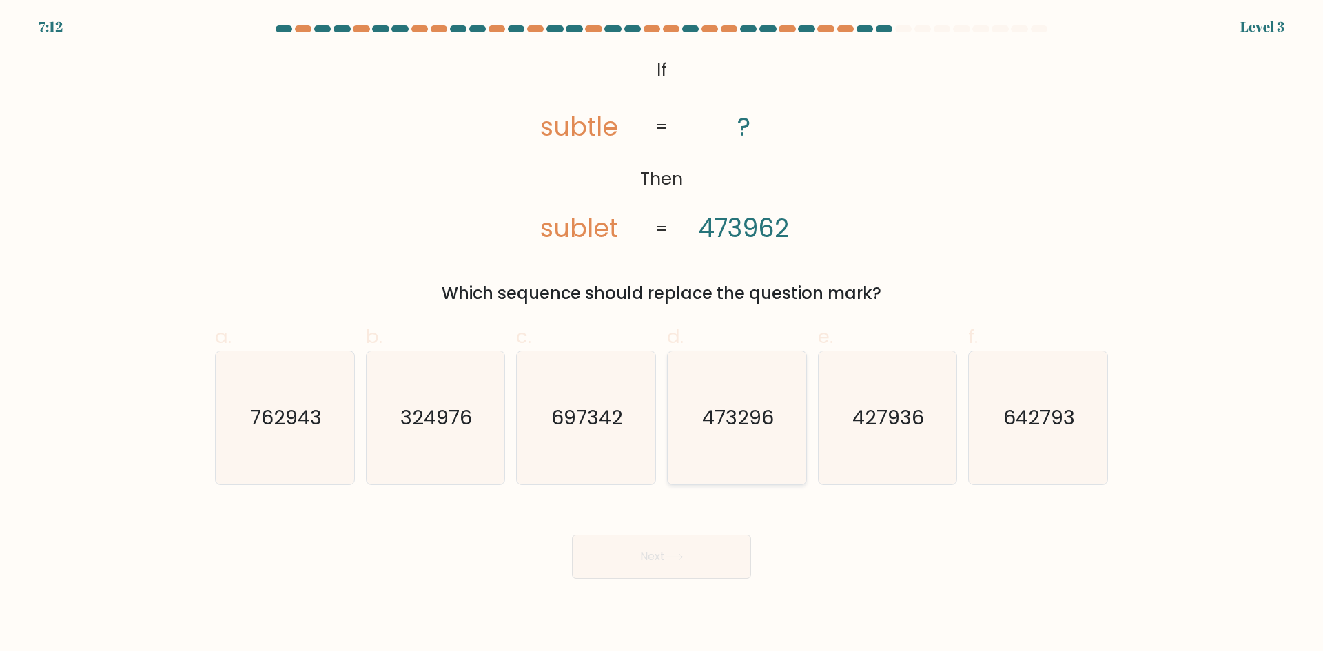
click at [756, 421] on text "473296" at bounding box center [738, 418] width 72 height 28
click at [662, 335] on input "d. 473296" at bounding box center [662, 330] width 1 height 9
radio input "true"
click at [717, 560] on button "Next" at bounding box center [661, 557] width 179 height 44
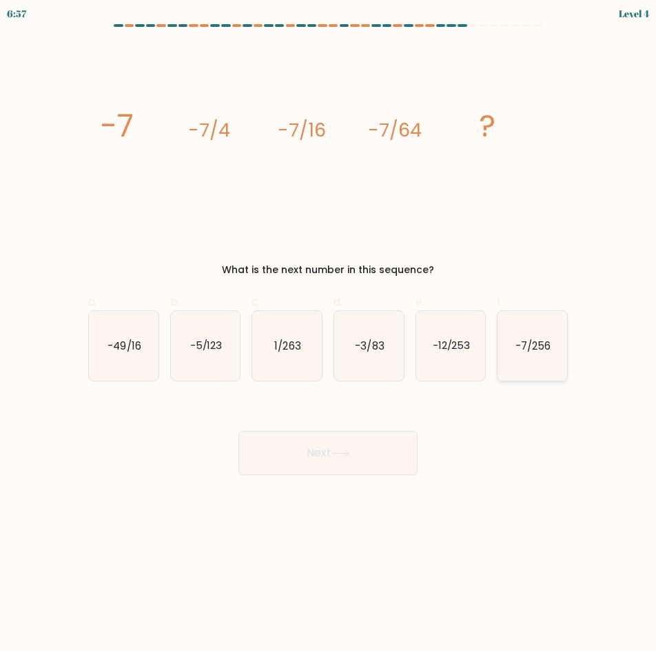
click at [522, 352] on text "-7/256" at bounding box center [533, 345] width 35 height 14
click at [329, 334] on input "f. -7/256" at bounding box center [328, 329] width 1 height 9
radio input "true"
click at [375, 465] on button "Next" at bounding box center [327, 453] width 179 height 44
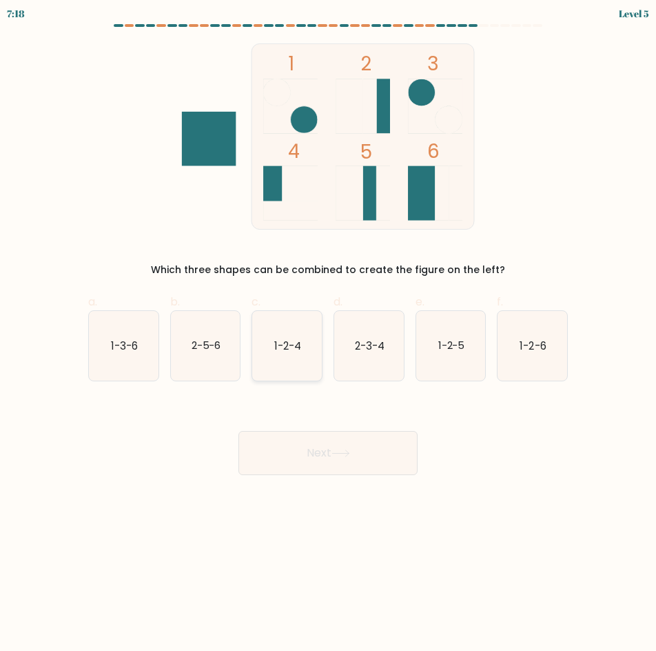
click at [277, 363] on icon "1-2-4" at bounding box center [287, 346] width 70 height 70
click at [328, 334] on input "c. 1-2-4" at bounding box center [328, 329] width 1 height 9
radio input "true"
click at [363, 467] on button "Next" at bounding box center [327, 453] width 179 height 44
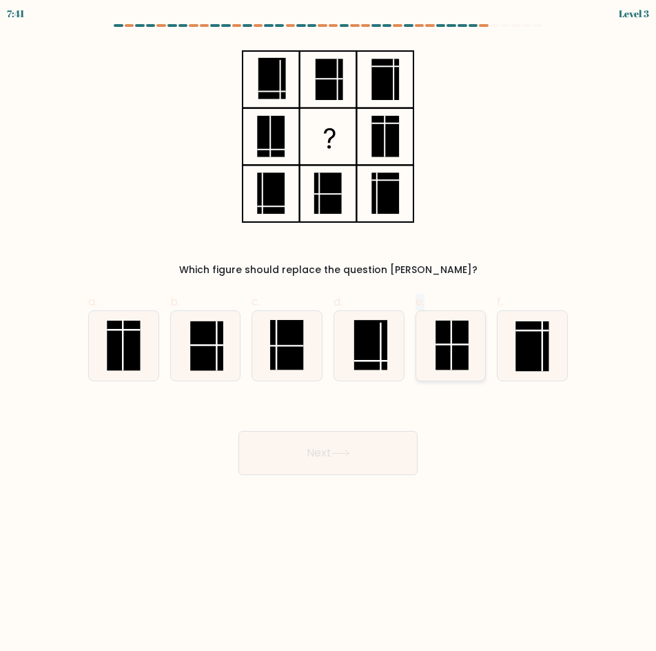
drag, startPoint x: 371, startPoint y: 350, endPoint x: 472, endPoint y: 363, distance: 102.2
click at [472, 363] on div "a. b. c." at bounding box center [328, 332] width 491 height 99
click at [462, 362] on rect at bounding box center [452, 345] width 33 height 50
click at [329, 334] on input "e." at bounding box center [328, 329] width 1 height 9
radio input "true"
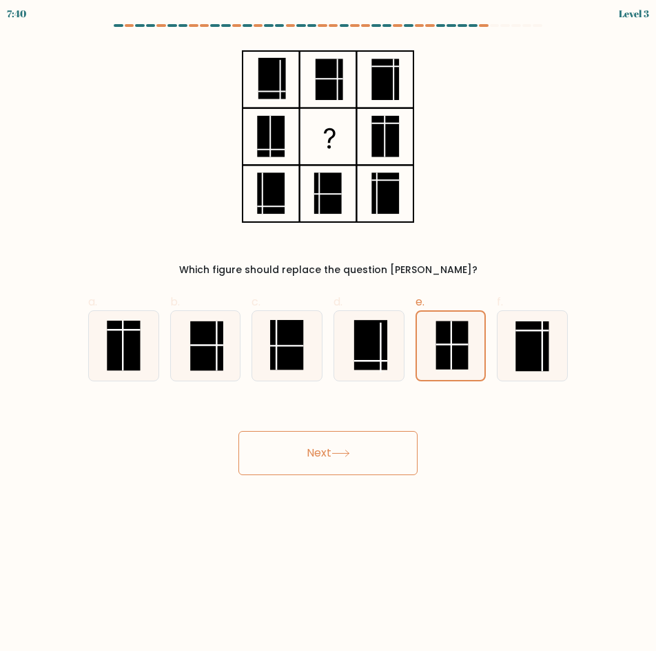
click at [349, 451] on icon at bounding box center [341, 453] width 19 height 8
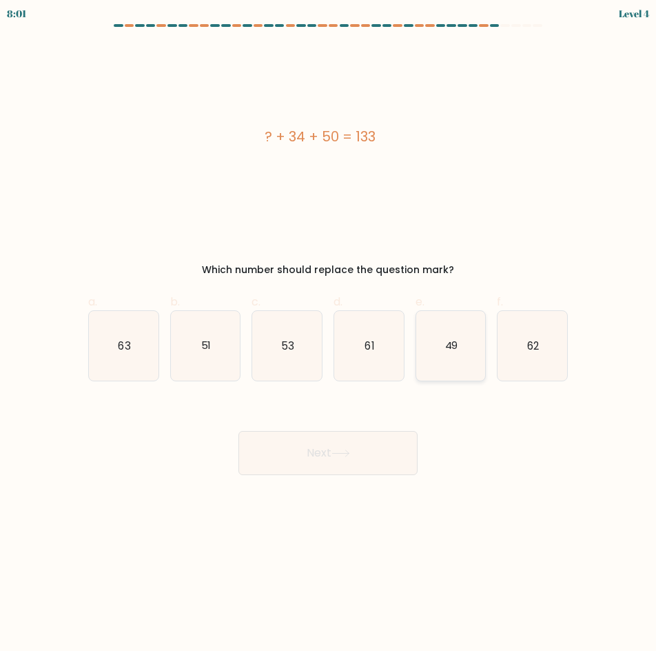
click at [450, 365] on icon "49" at bounding box center [451, 346] width 70 height 70
click at [329, 334] on input "e. 49" at bounding box center [328, 329] width 1 height 9
radio input "true"
click at [366, 448] on button "Next" at bounding box center [327, 453] width 179 height 44
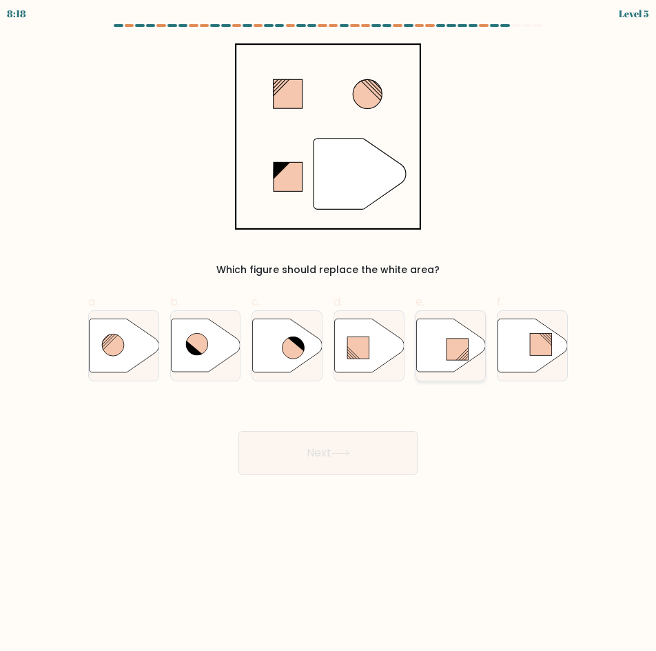
click at [465, 357] on line at bounding box center [465, 357] width 7 height 7
click at [329, 334] on input "e." at bounding box center [328, 329] width 1 height 9
radio input "true"
click at [380, 440] on button "Next" at bounding box center [327, 453] width 179 height 44
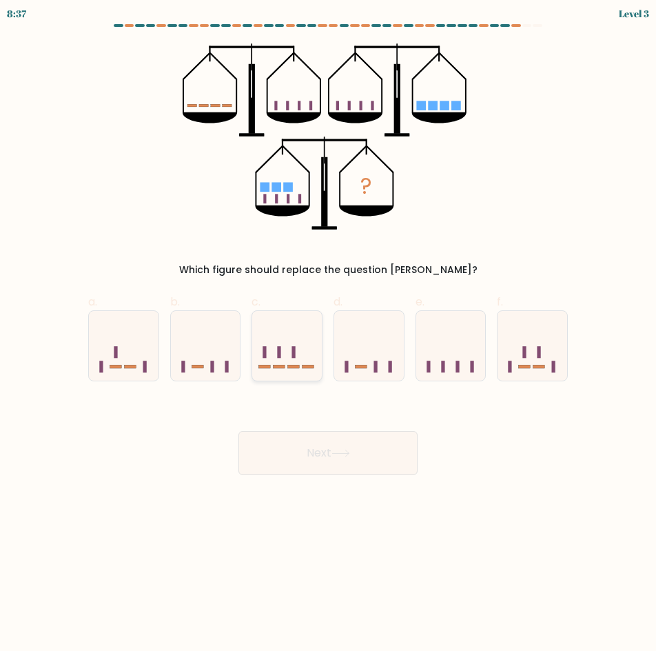
click at [281, 347] on rect at bounding box center [279, 352] width 3 height 12
click at [328, 334] on input "c." at bounding box center [328, 329] width 1 height 9
radio input "true"
click at [350, 458] on button "Next" at bounding box center [327, 453] width 179 height 44
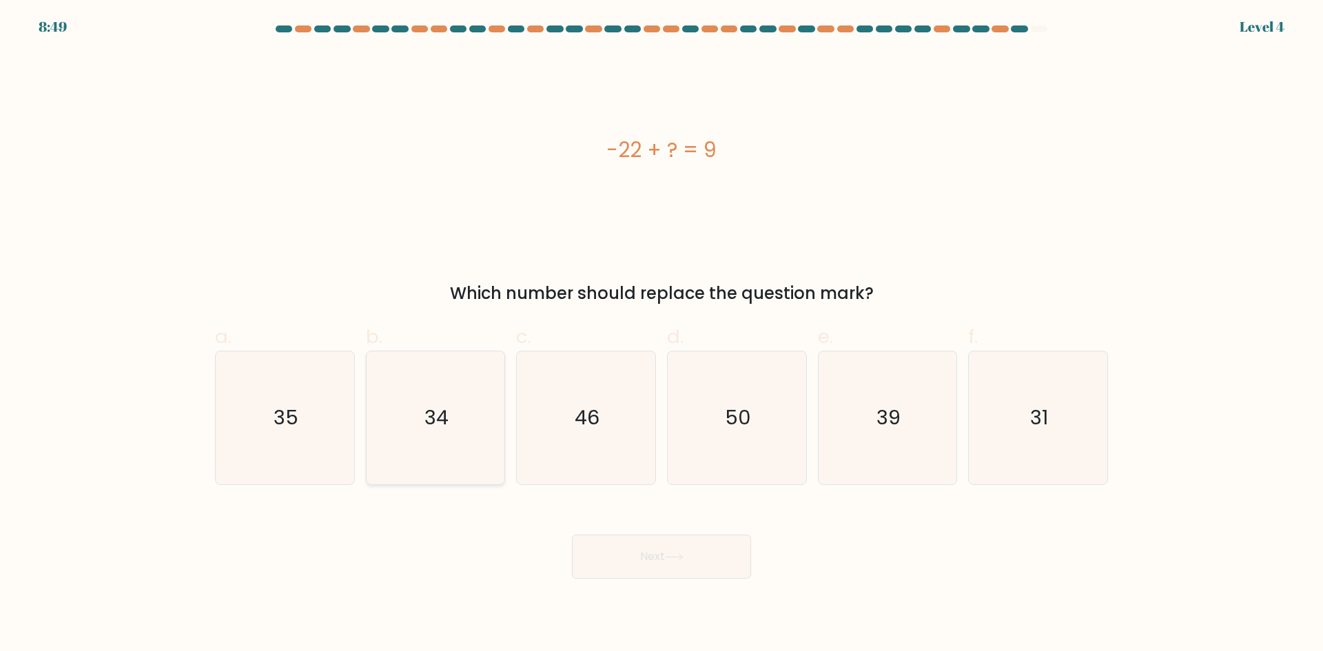
click at [432, 454] on icon "34" at bounding box center [435, 417] width 133 height 133
click at [662, 335] on input "b. 34" at bounding box center [662, 330] width 1 height 9
radio input "true"
click at [651, 554] on button "Next" at bounding box center [661, 557] width 179 height 44
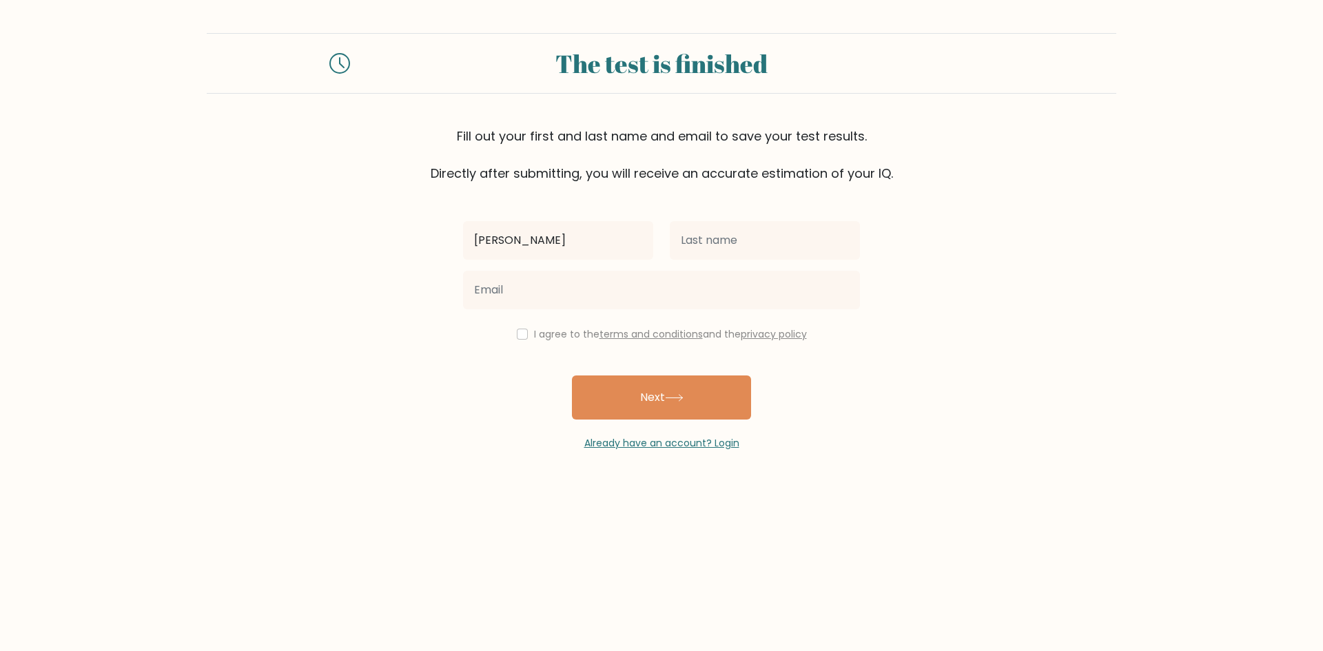
type input "[PERSON_NAME]"
click at [705, 240] on input "text" at bounding box center [765, 240] width 190 height 39
type input "Encinares"
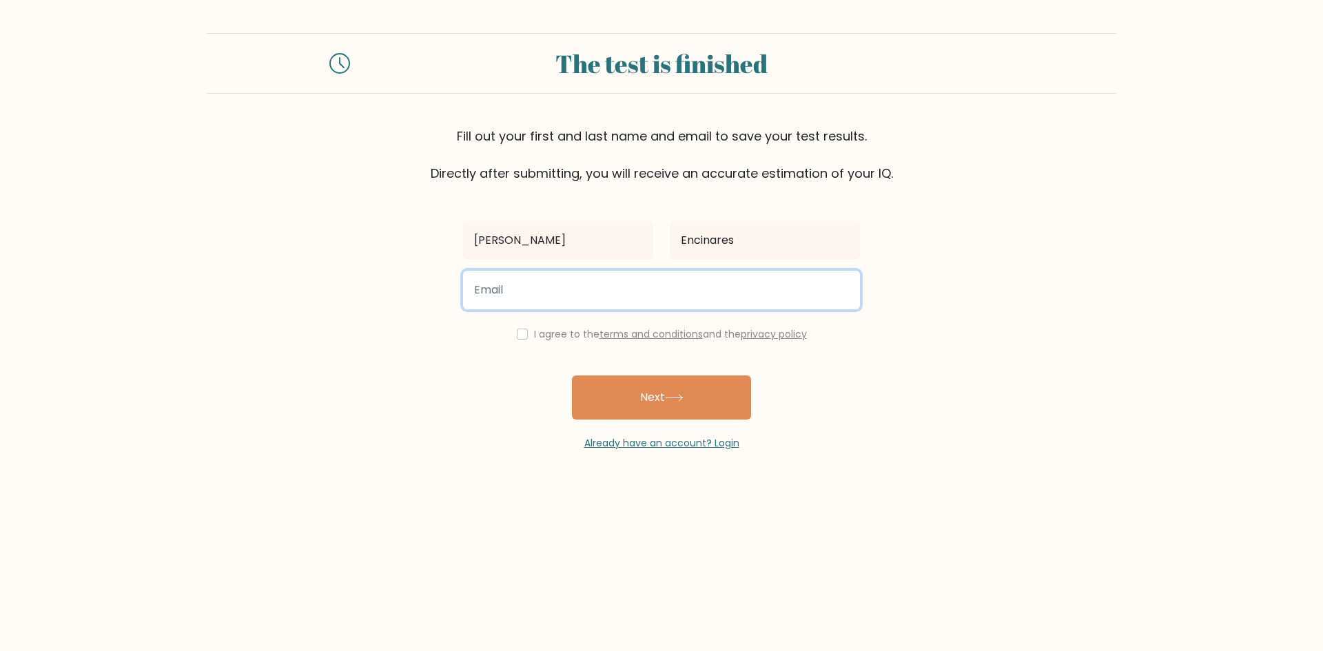
click at [598, 284] on input "email" at bounding box center [661, 290] width 397 height 39
type input "encinaresdanica5@gmail.com"
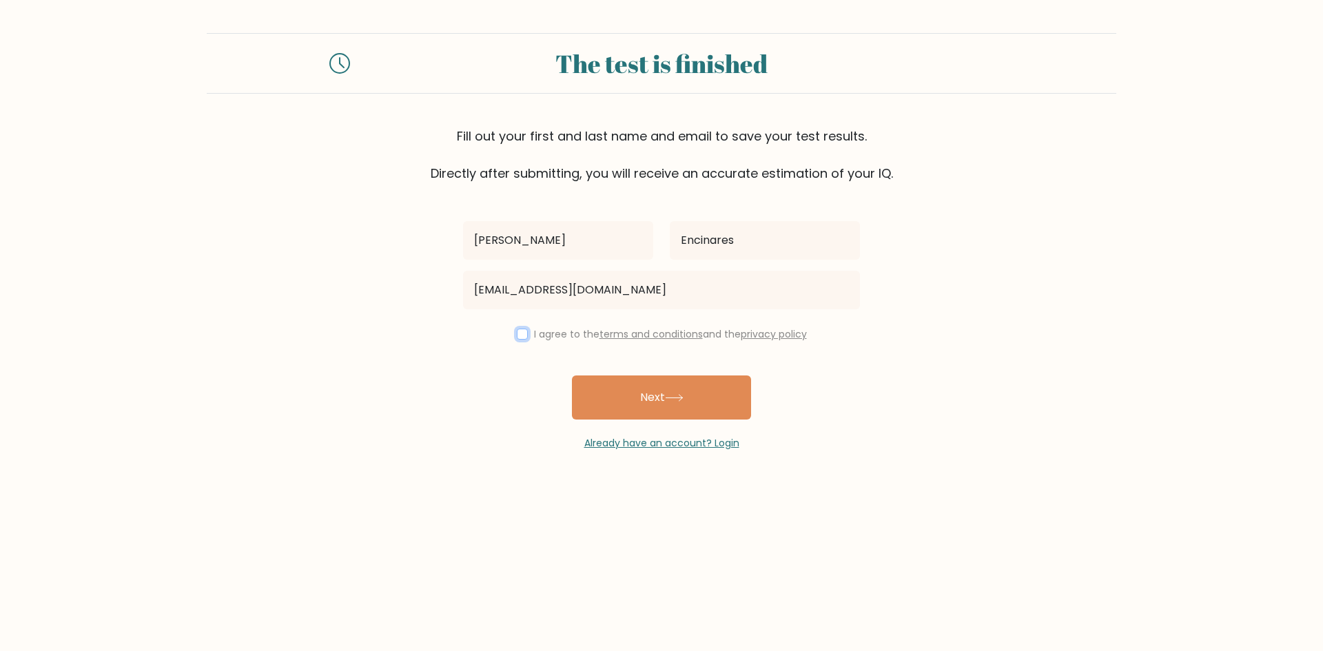
click at [517, 333] on input "checkbox" at bounding box center [522, 334] width 11 height 11
checkbox input "true"
click at [626, 397] on button "Next" at bounding box center [661, 398] width 179 height 44
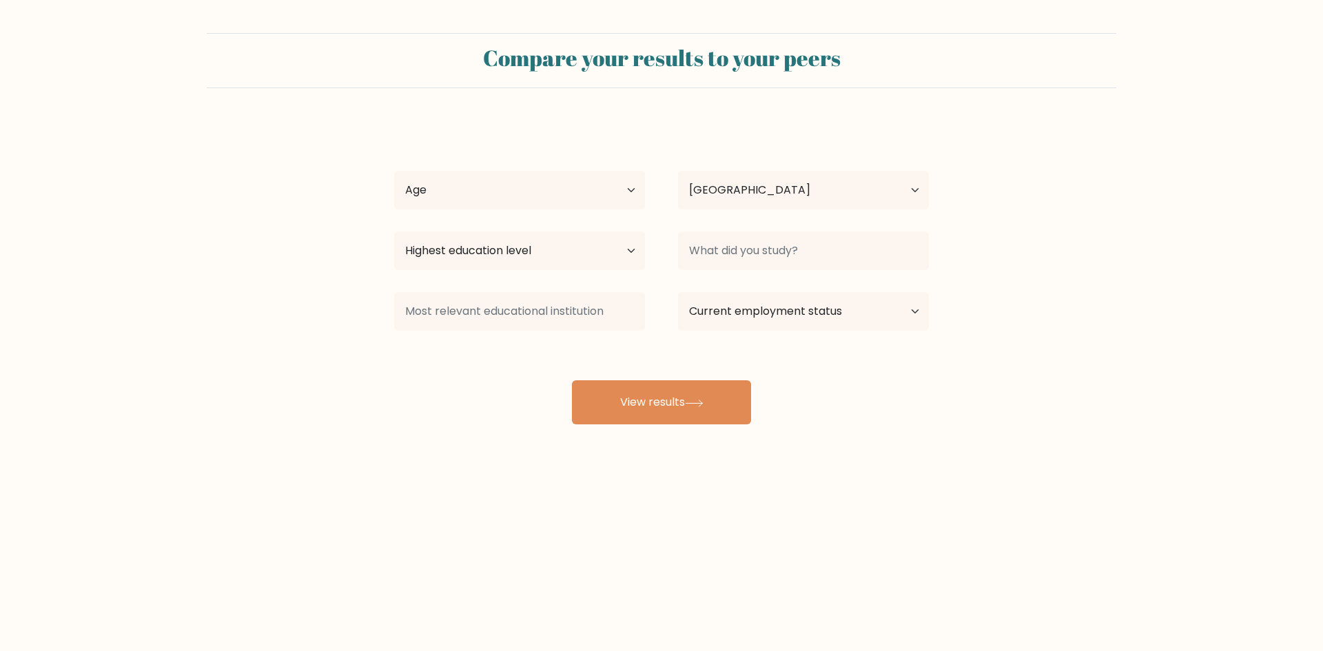
select select "PH"
click at [598, 193] on select "Age Under [DEMOGRAPHIC_DATA] [DEMOGRAPHIC_DATA] [DEMOGRAPHIC_DATA] [DEMOGRAPHIC…" at bounding box center [519, 190] width 251 height 39
select select "18_24"
click at [394, 171] on select "Age Under [DEMOGRAPHIC_DATA] [DEMOGRAPHIC_DATA] [DEMOGRAPHIC_DATA] [DEMOGRAPHIC…" at bounding box center [519, 190] width 251 height 39
click at [611, 254] on select "Highest education level No schooling Primary Lower Secondary Upper Secondary Oc…" at bounding box center [519, 251] width 251 height 39
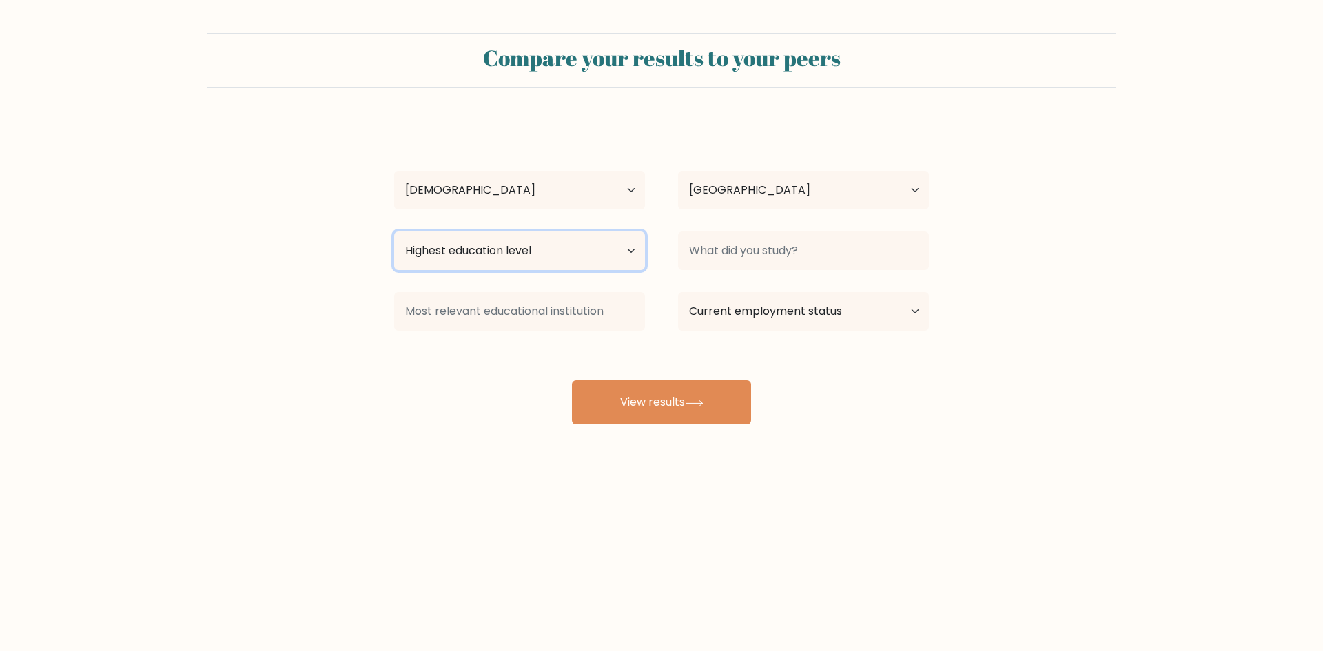
select select "bachelors_degree"
click at [394, 232] on select "Highest education level No schooling Primary Lower Secondary Upper Secondary Oc…" at bounding box center [519, 251] width 251 height 39
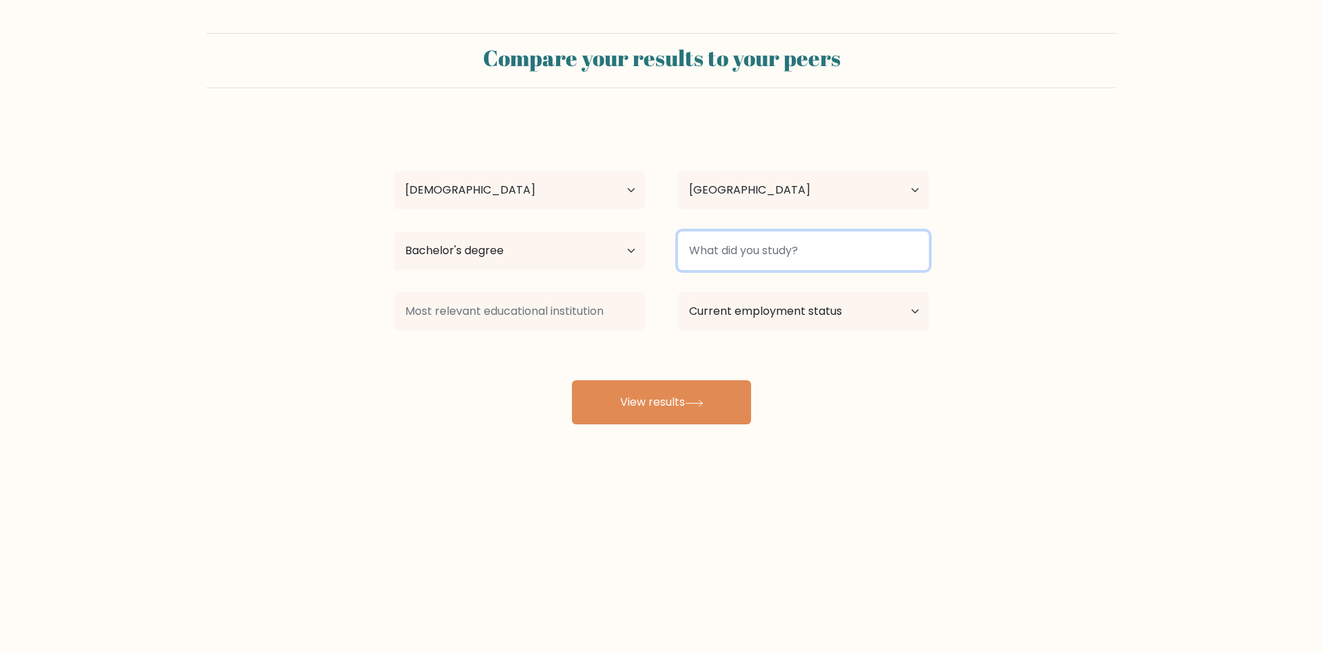
click at [870, 243] on input at bounding box center [803, 251] width 251 height 39
click at [866, 249] on input at bounding box center [803, 251] width 251 height 39
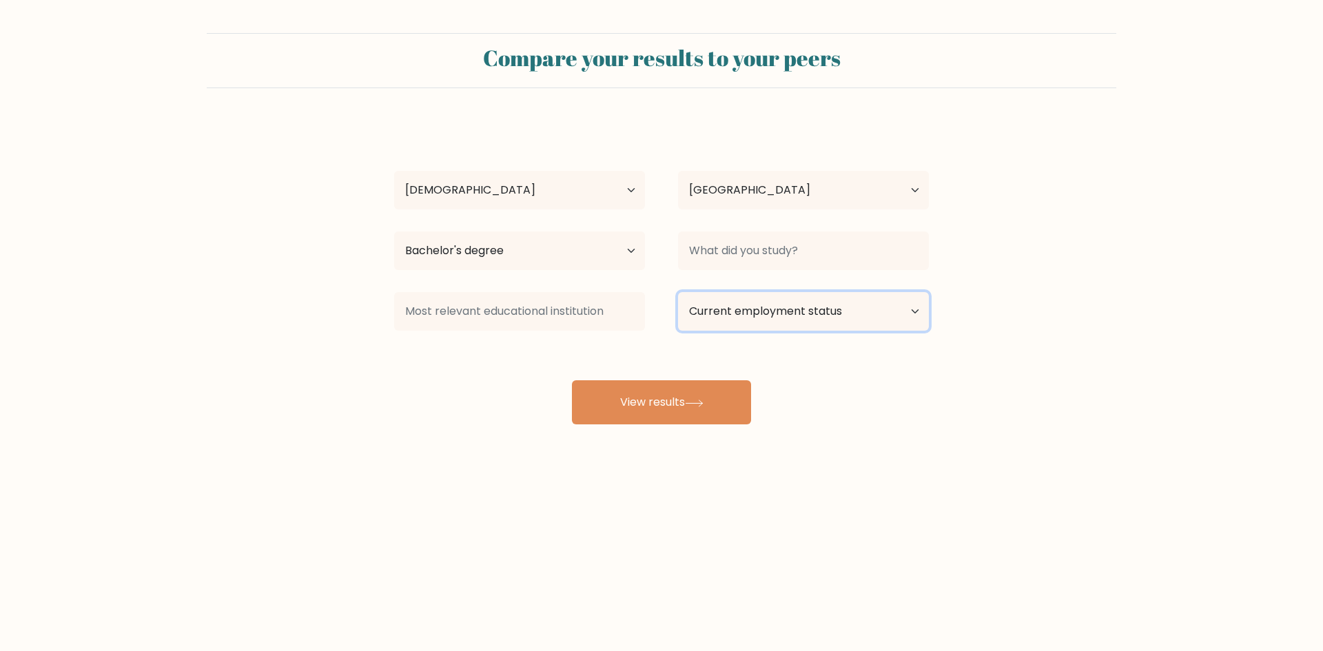
click at [921, 314] on select "Current employment status Employed Student Retired Other / prefer not to answer" at bounding box center [803, 311] width 251 height 39
select select "other"
click at [678, 292] on select "Current employment status Employed Student Retired Other / prefer not to answer" at bounding box center [803, 311] width 251 height 39
click at [686, 406] on button "View results" at bounding box center [661, 402] width 179 height 44
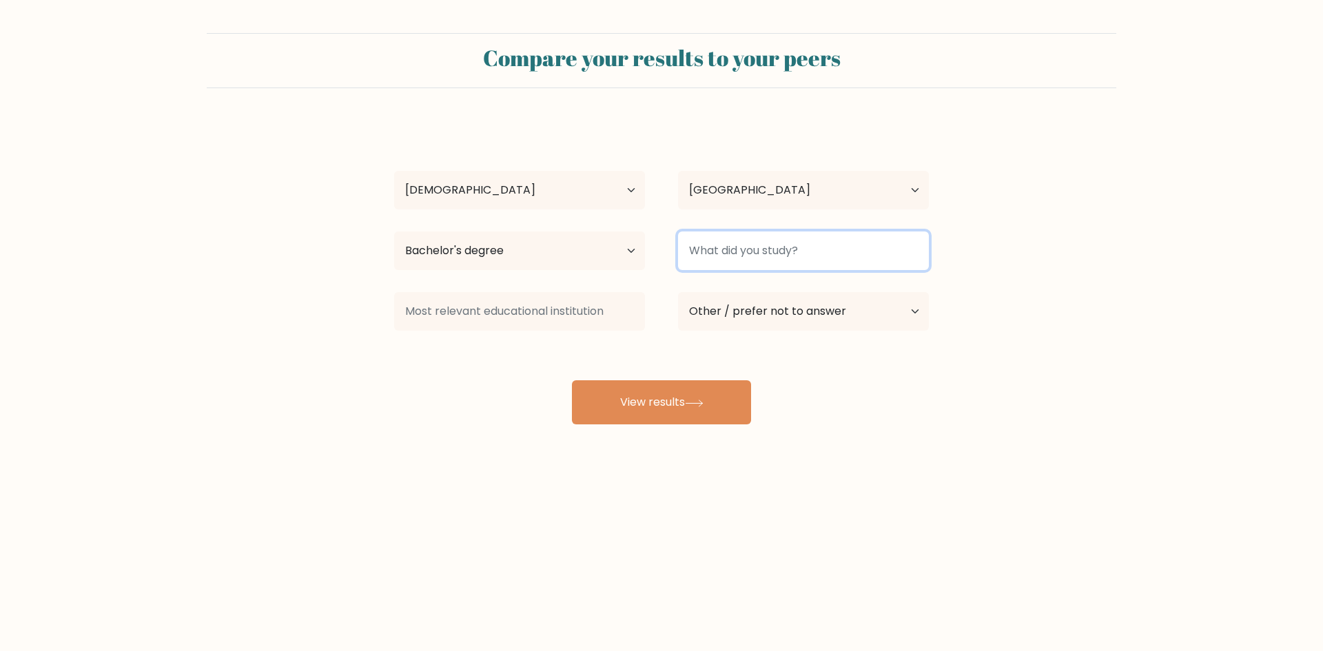
click at [901, 248] on input at bounding box center [803, 251] width 251 height 39
click at [838, 258] on input at bounding box center [803, 251] width 251 height 39
click at [811, 259] on input at bounding box center [803, 251] width 251 height 39
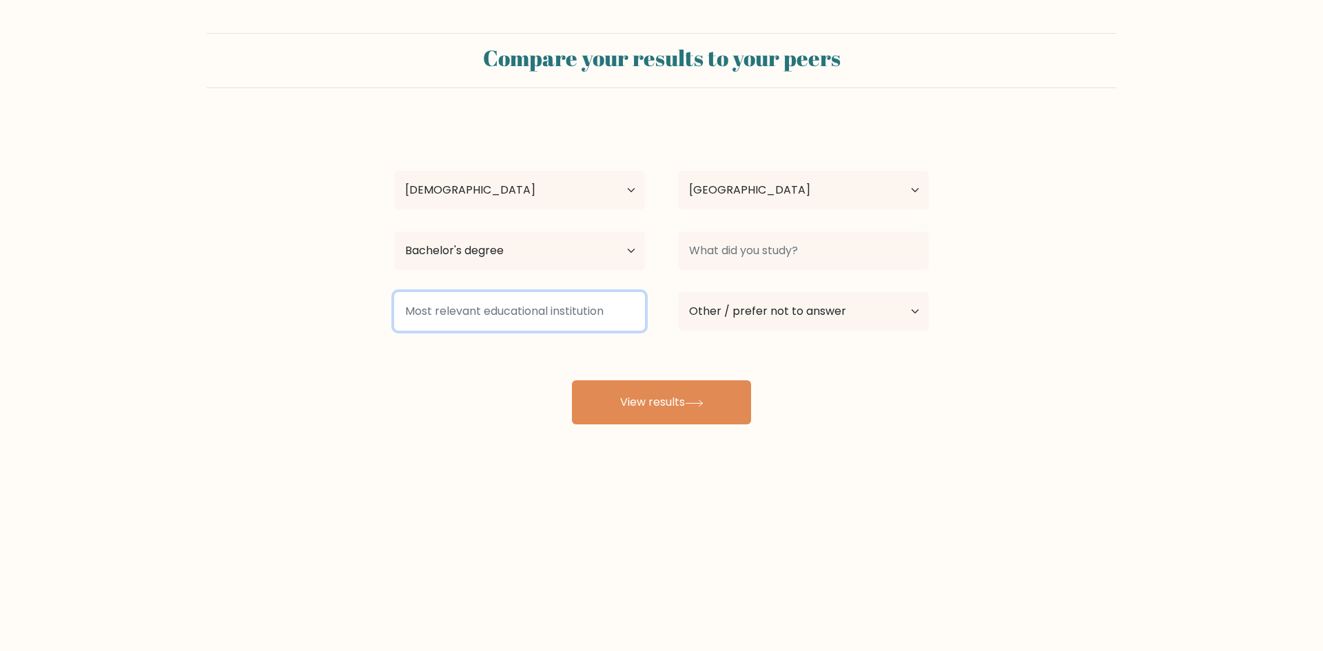
click at [521, 313] on input at bounding box center [519, 311] width 251 height 39
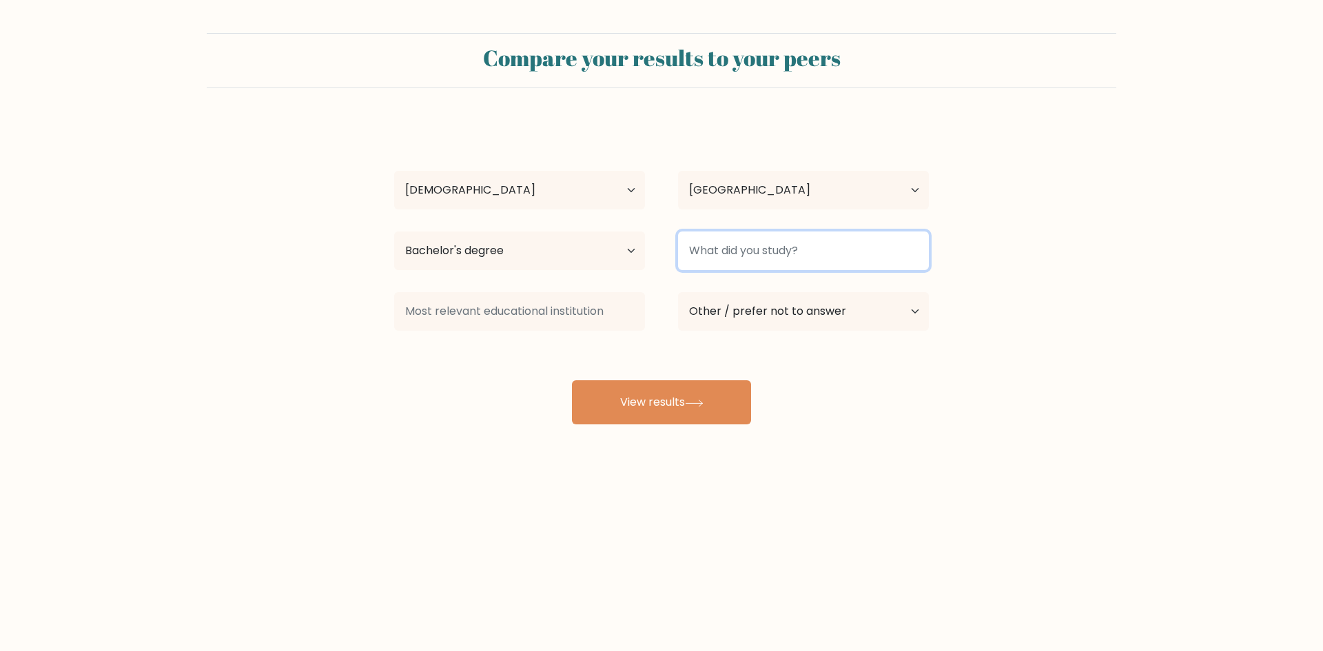
click at [781, 261] on input at bounding box center [803, 251] width 251 height 39
type input "BSHRM"
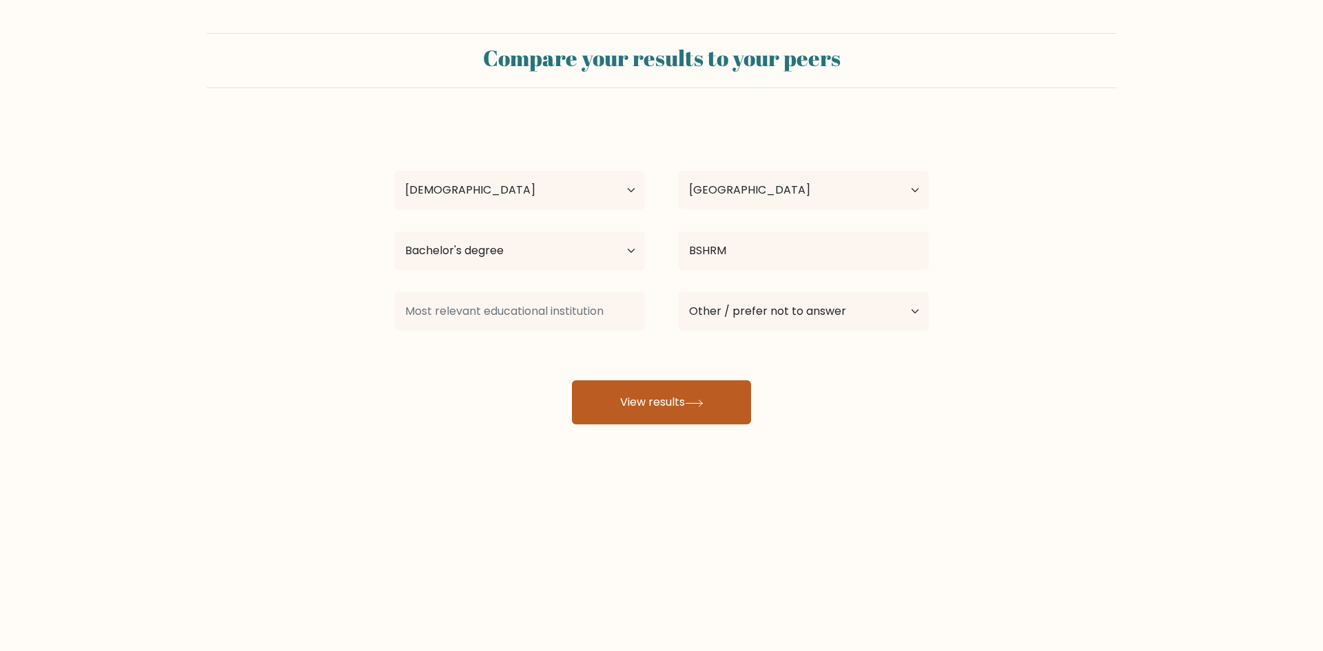
click at [680, 396] on button "View results" at bounding box center [661, 402] width 179 height 44
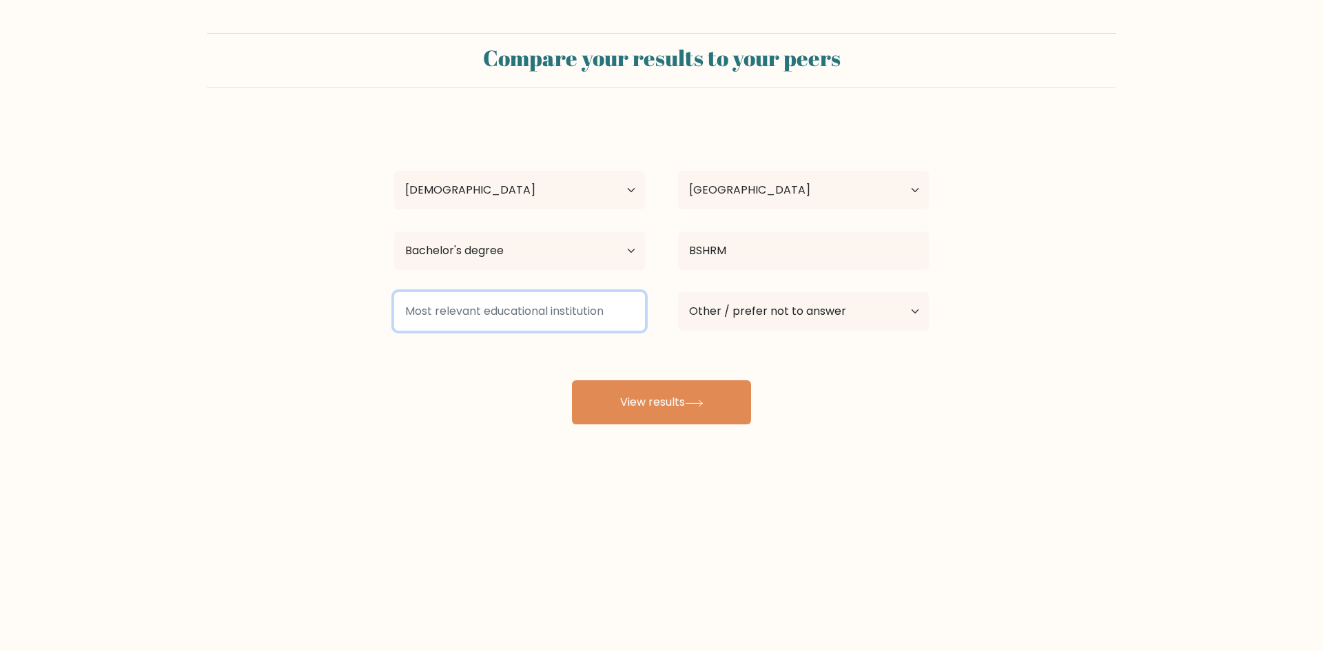
click at [593, 315] on input at bounding box center [519, 311] width 251 height 39
click at [587, 316] on input at bounding box center [519, 311] width 251 height 39
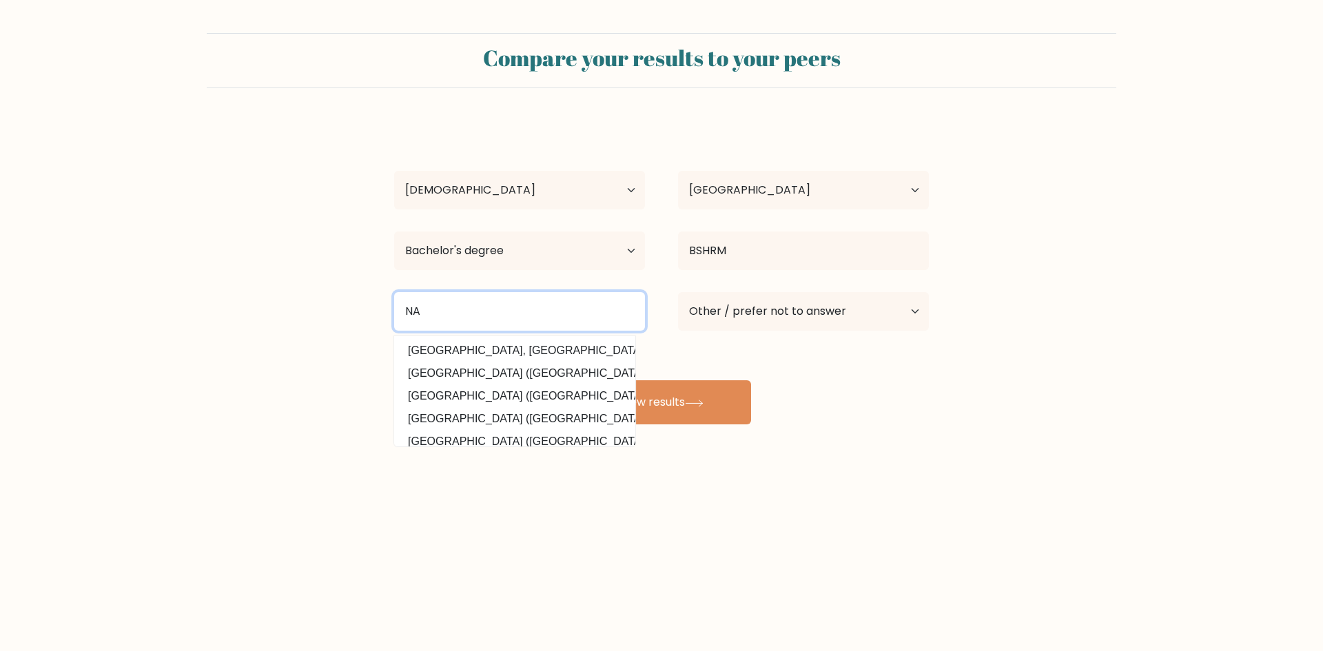
type input "N"
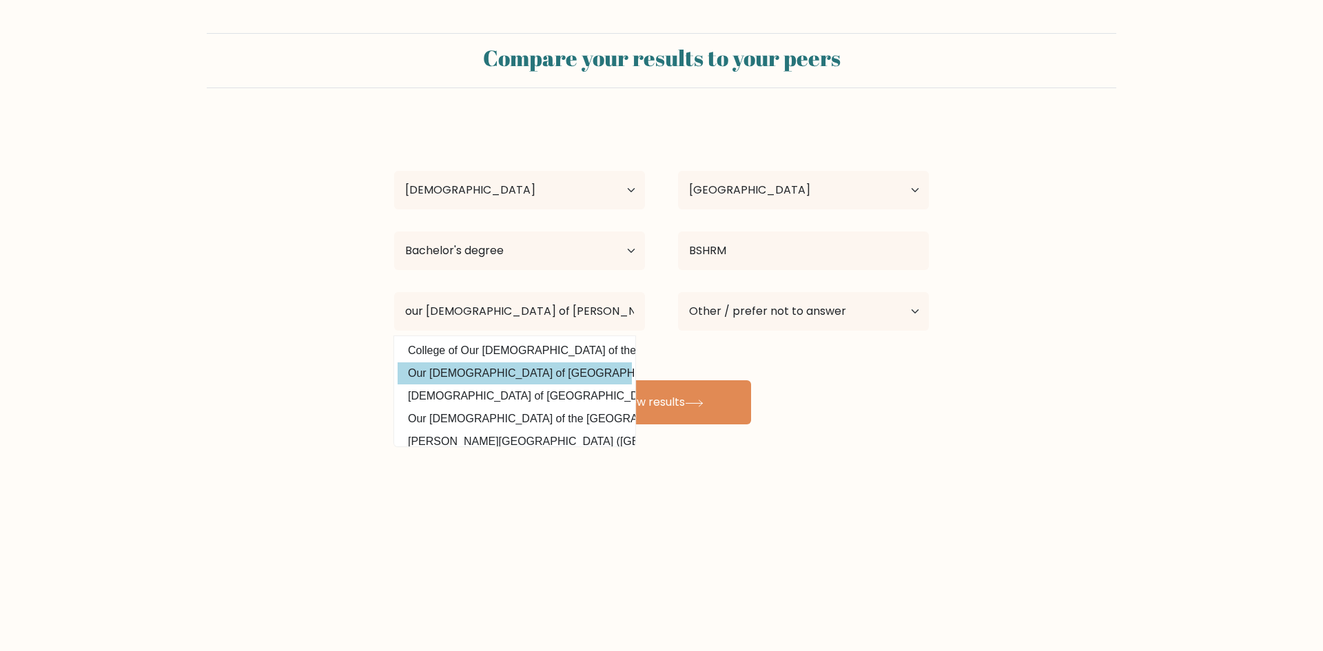
click at [525, 364] on option "Our Lady of Fatima University (Philippines)" at bounding box center [515, 374] width 234 height 22
type input "Our Lady of Fatima University"
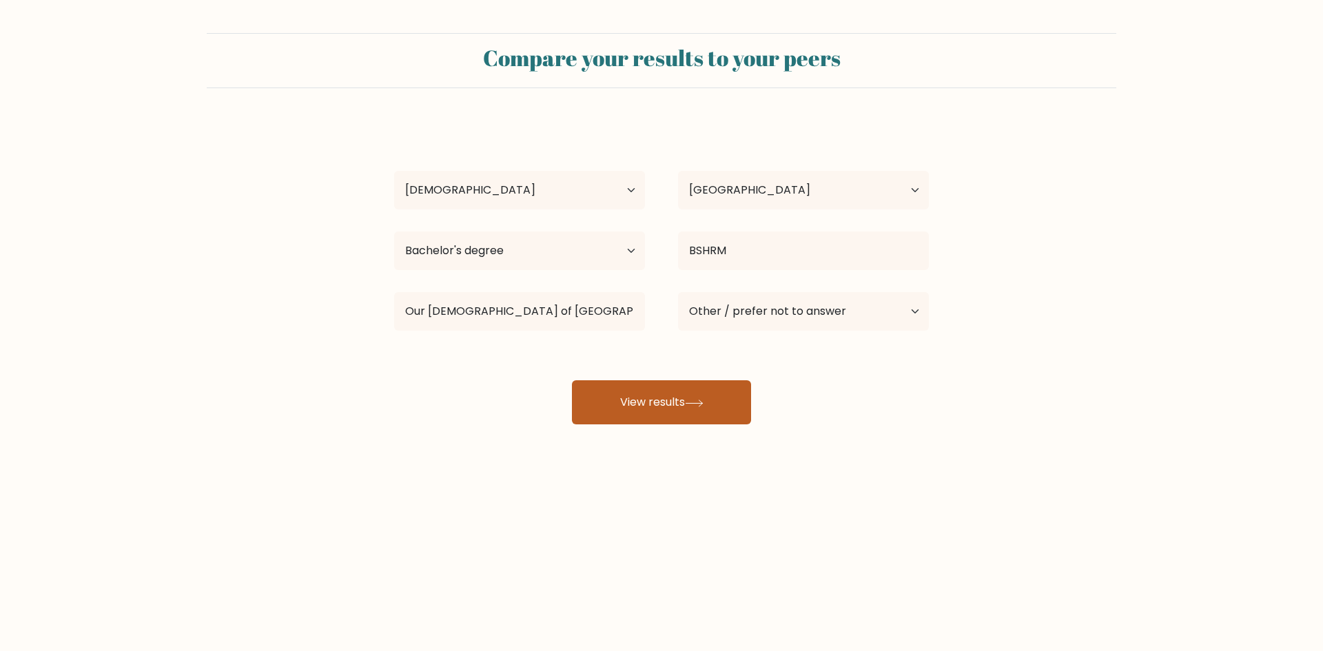
click at [669, 396] on button "View results" at bounding box center [661, 402] width 179 height 44
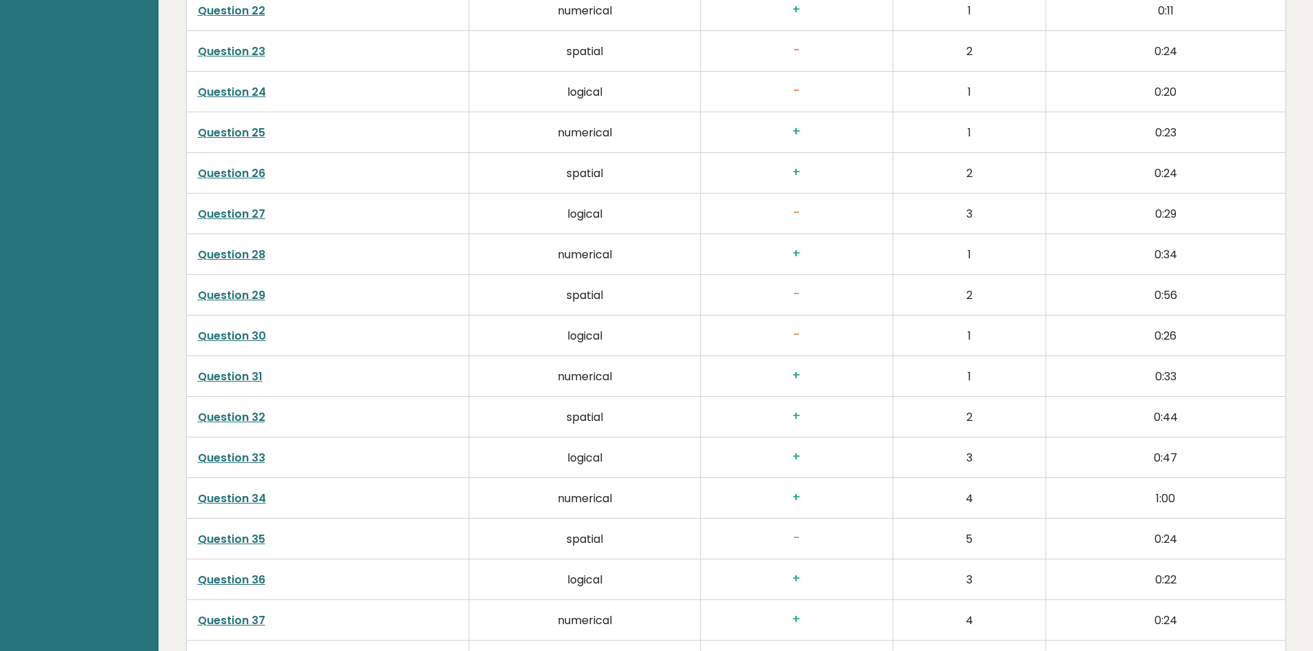
scroll to position [3524, 0]
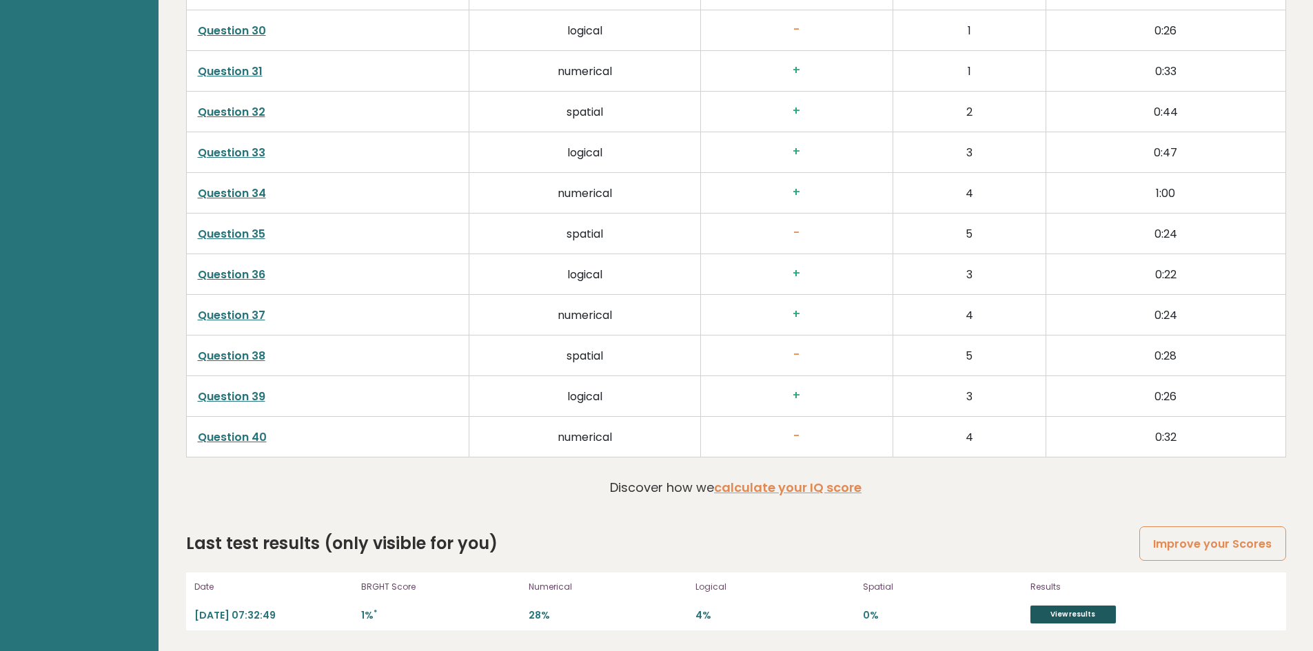
click at [1097, 622] on link "View results" at bounding box center [1072, 615] width 85 height 18
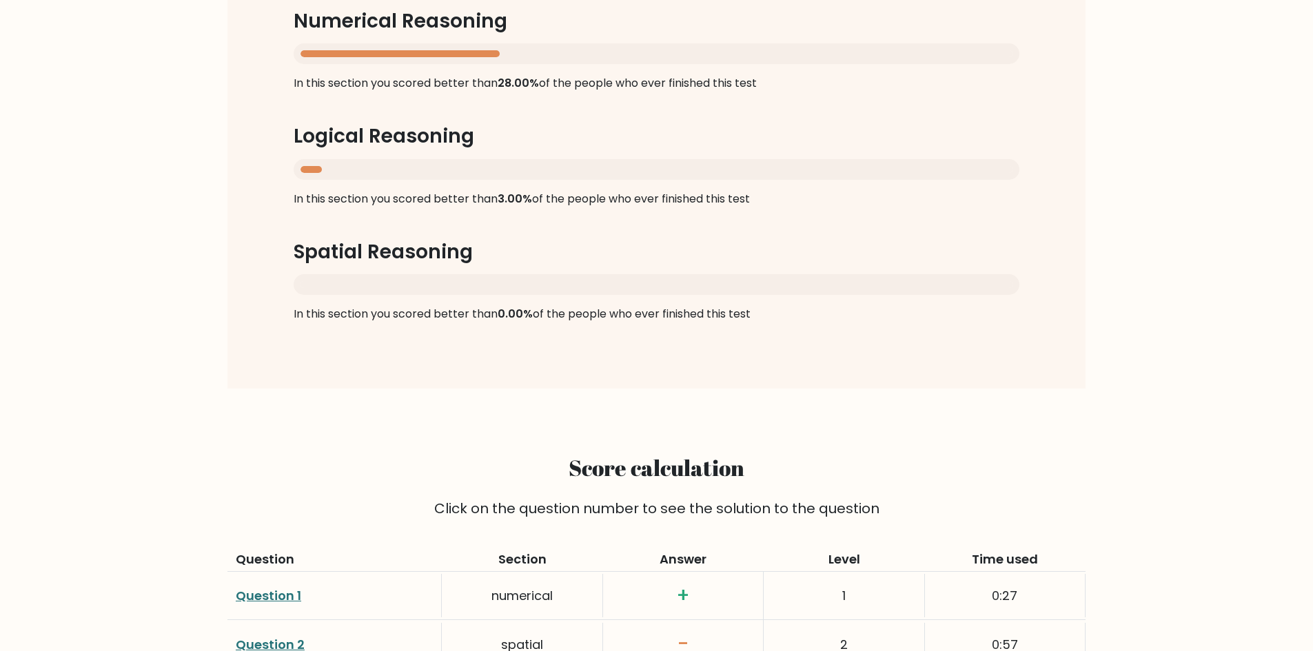
scroll to position [749, 0]
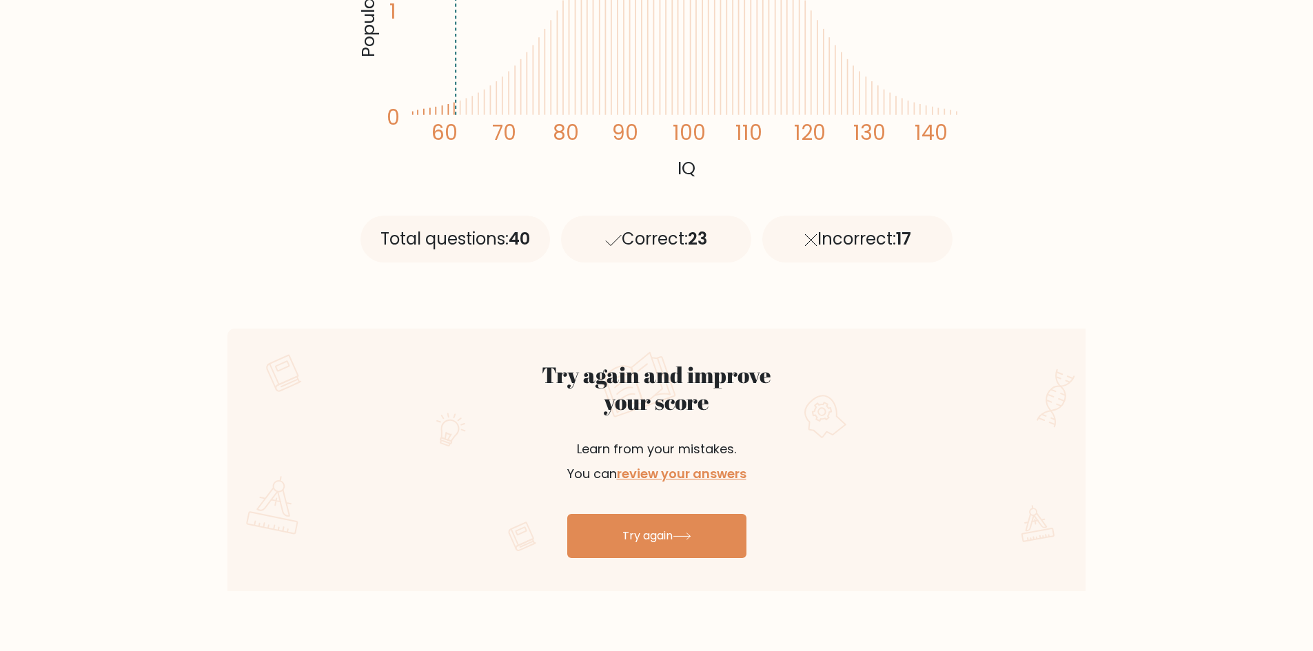
scroll to position [0, 0]
